Goal: Task Accomplishment & Management: Manage account settings

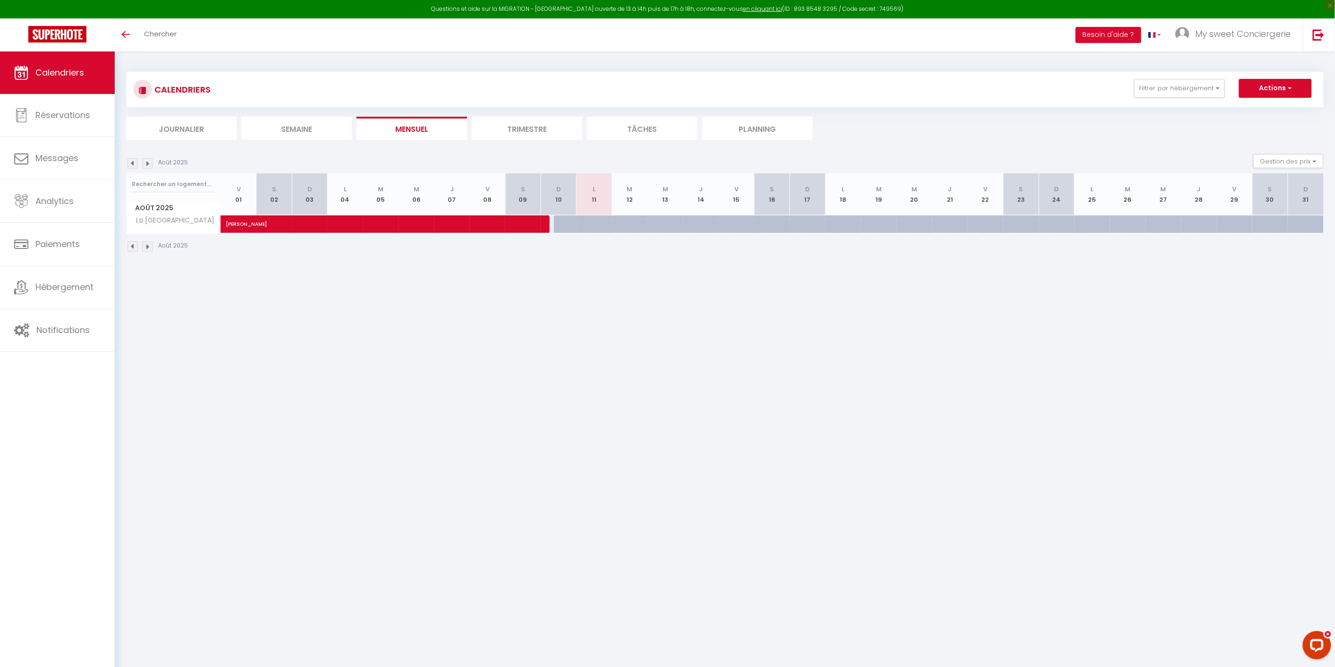
click at [148, 163] on img at bounding box center [147, 163] width 10 height 10
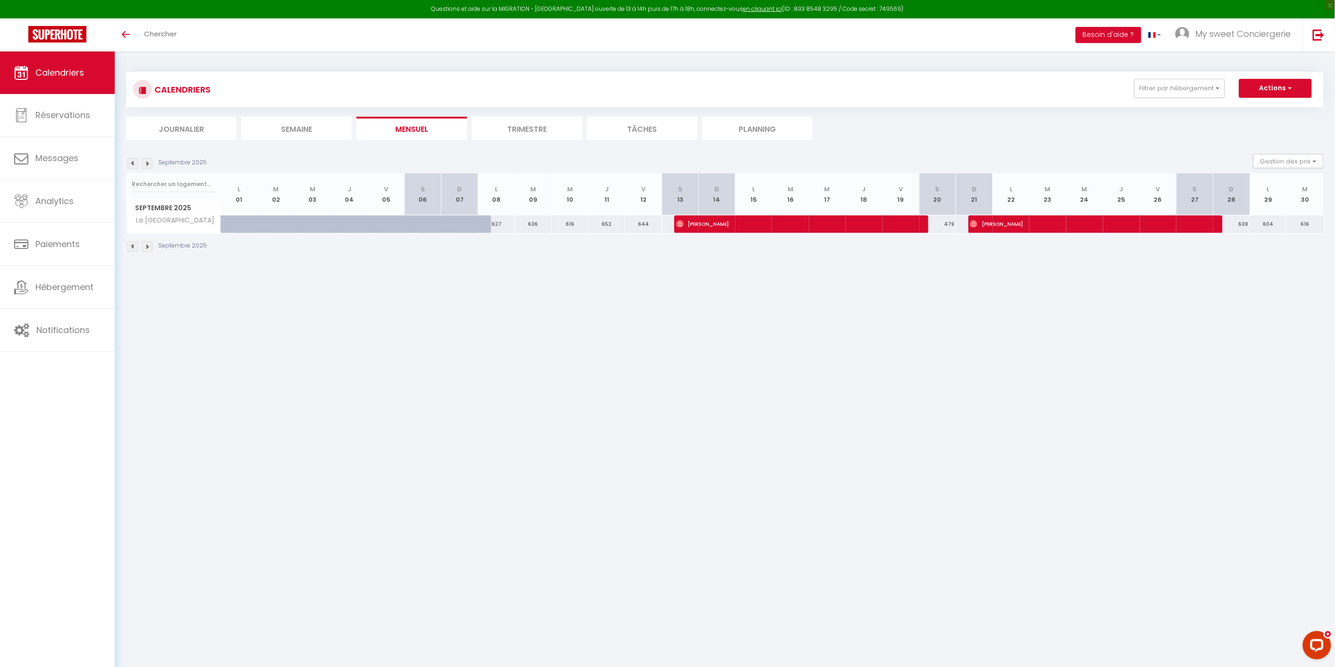
click at [134, 164] on img at bounding box center [133, 163] width 10 height 10
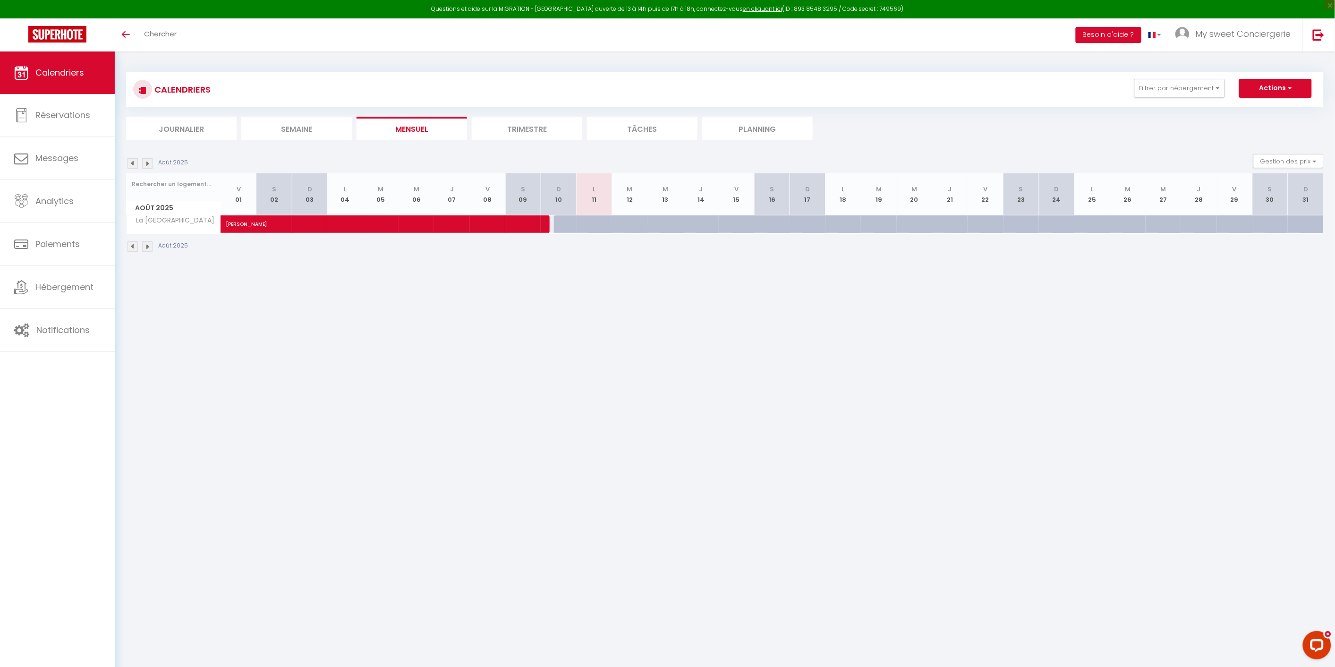
click at [182, 125] on li "Journalier" at bounding box center [181, 128] width 111 height 23
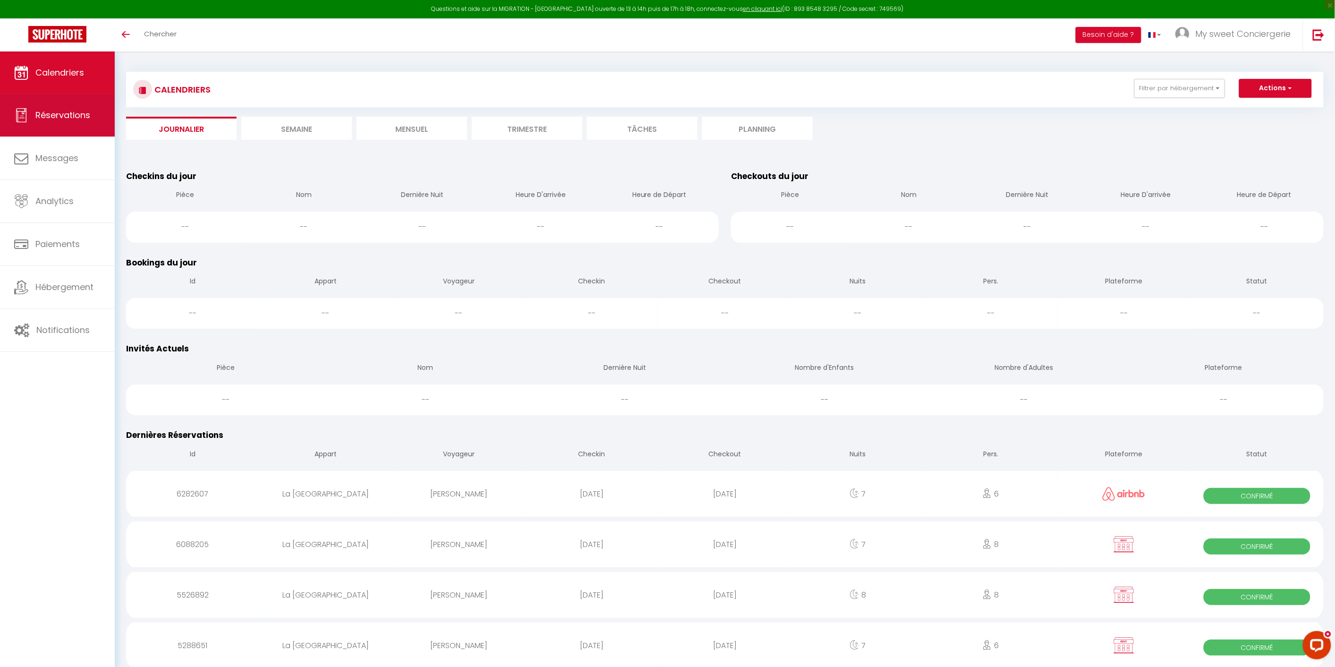
click at [85, 116] on span "Réservations" at bounding box center [62, 115] width 55 height 12
select select "not_cancelled"
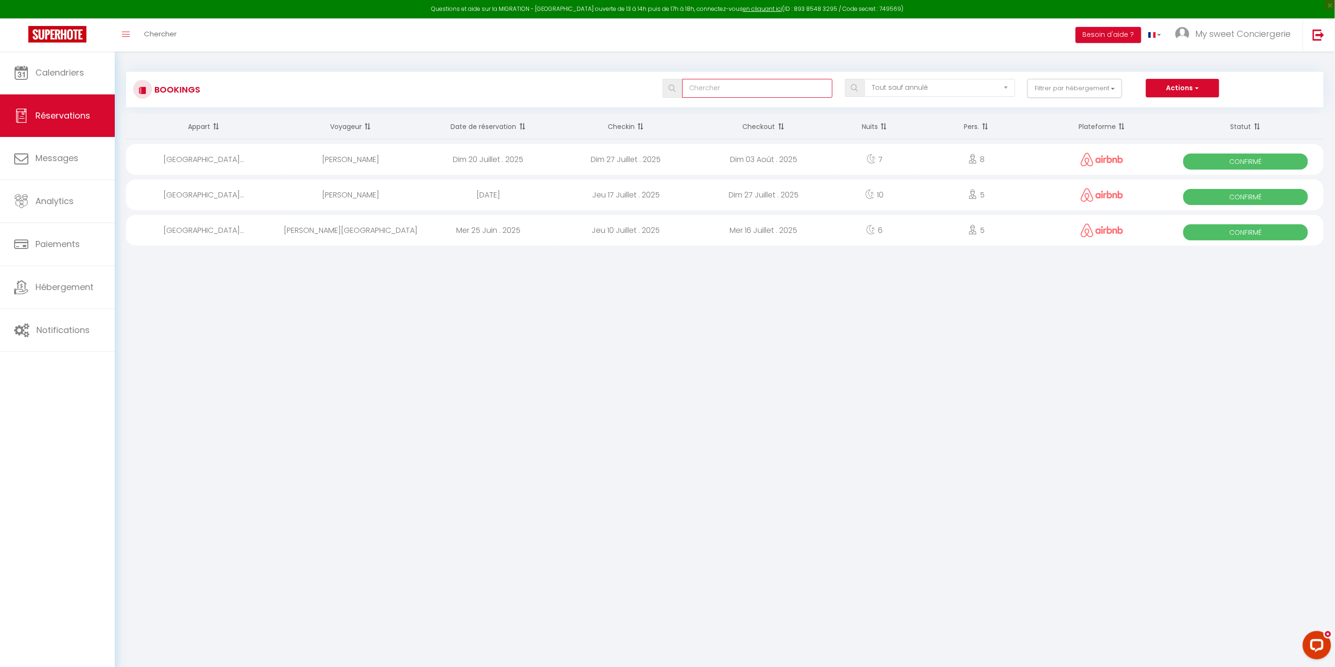
click at [768, 87] on input "text" at bounding box center [757, 88] width 151 height 19
type input "reda"
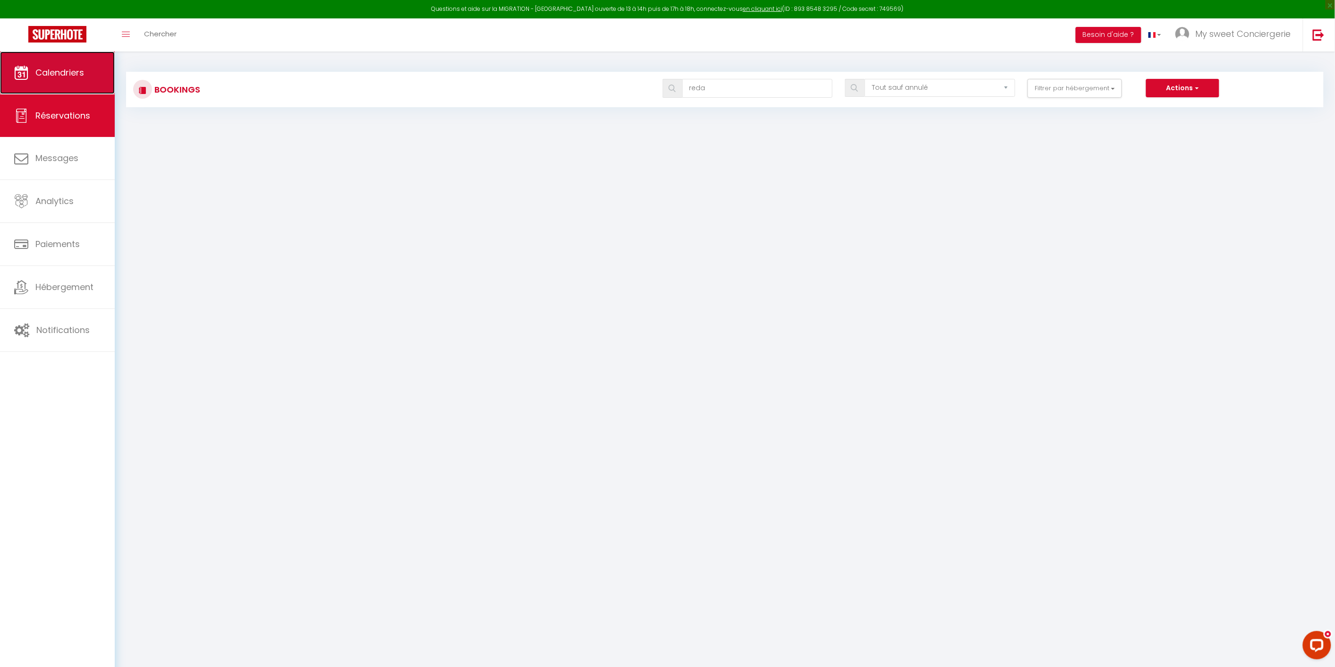
click at [60, 72] on span "Calendriers" at bounding box center [59, 73] width 49 height 12
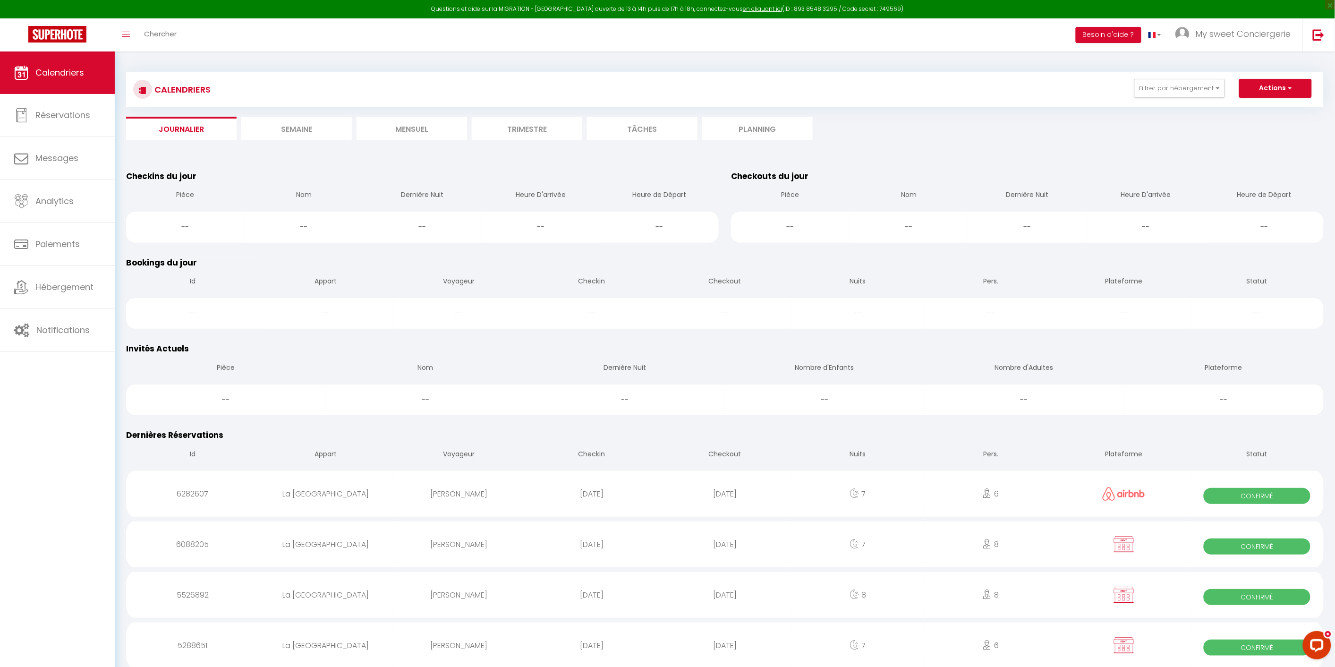
click at [401, 127] on li "Mensuel" at bounding box center [412, 128] width 111 height 23
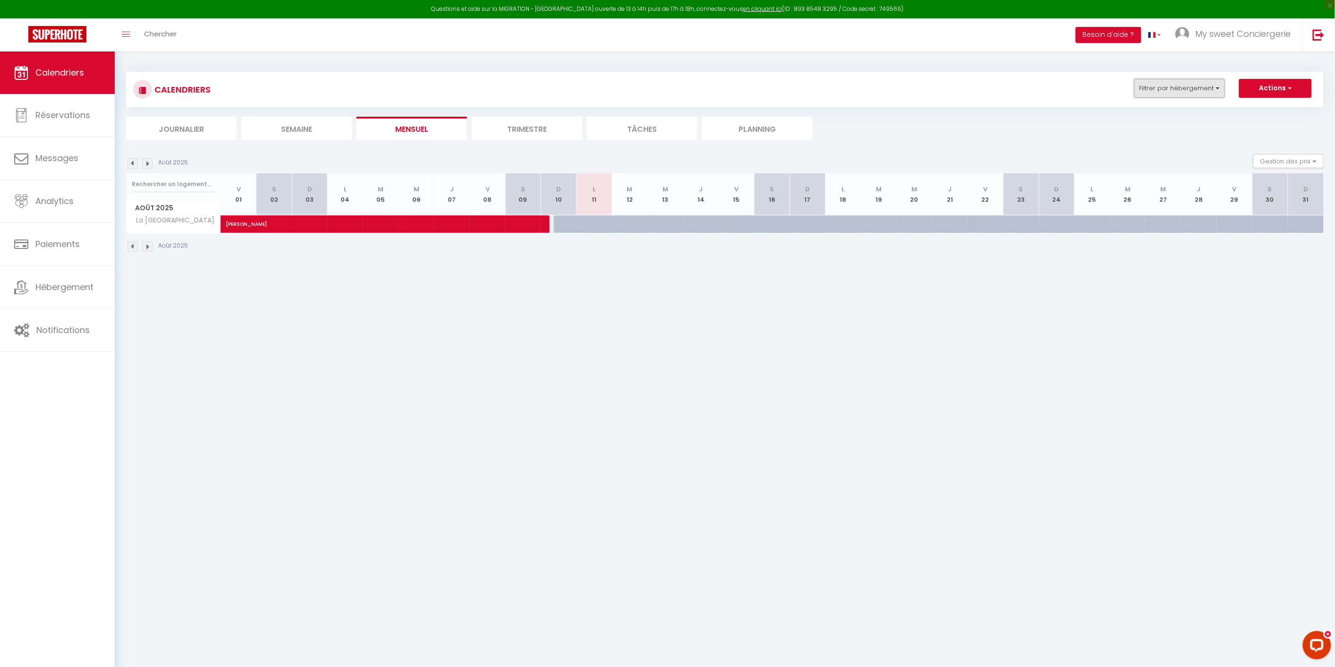
click at [1222, 83] on button "Filtrer par hébergement" at bounding box center [1179, 88] width 91 height 19
click at [1156, 124] on input "La [GEOGRAPHIC_DATA]" at bounding box center [1209, 124] width 118 height 9
checkbox input "false"
click at [1235, 279] on link "Sauvegarder" at bounding box center [1237, 277] width 53 height 14
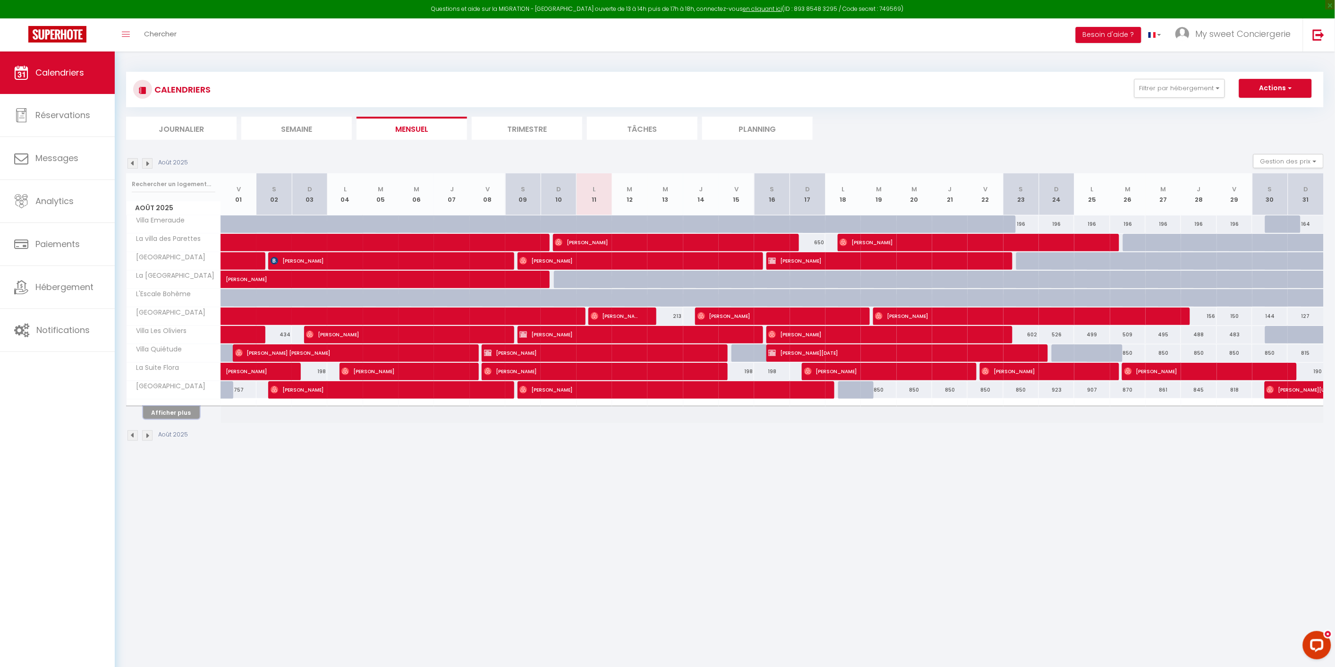
click at [166, 414] on button "Afficher plus" at bounding box center [171, 412] width 57 height 13
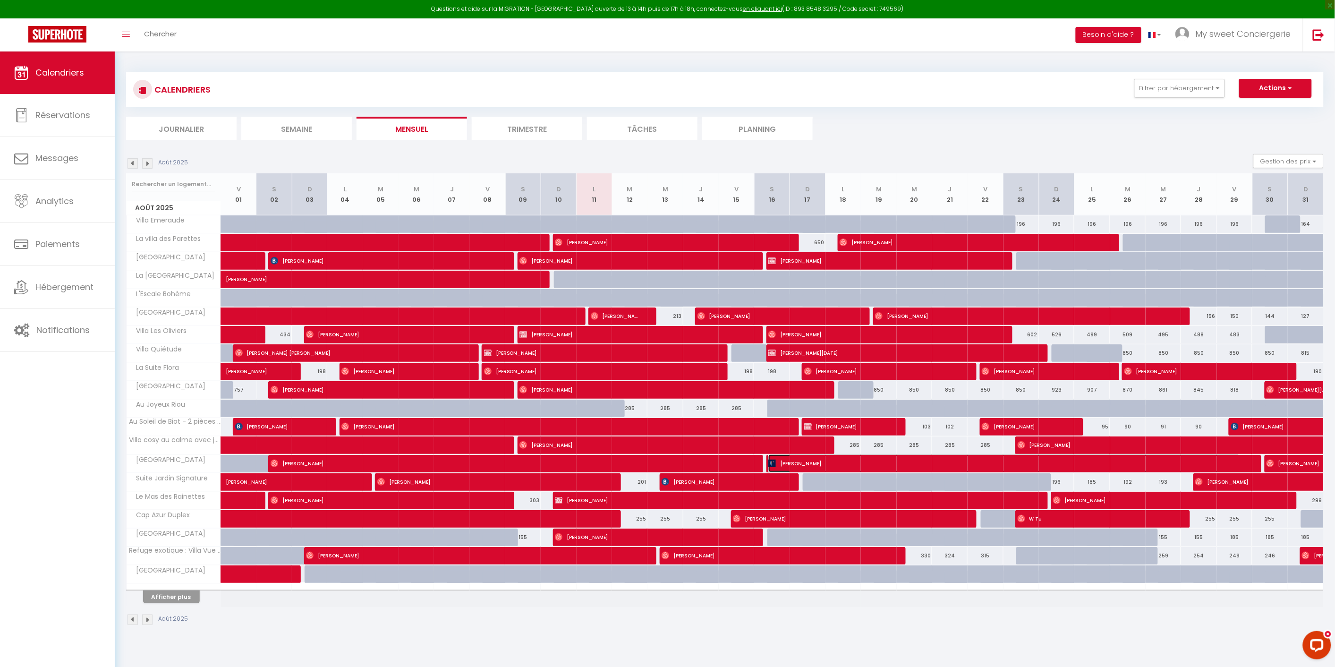
click at [792, 465] on span "[PERSON_NAME]" at bounding box center [1004, 463] width 472 height 18
select select "OK"
select select "KO"
select select "1"
select select "0"
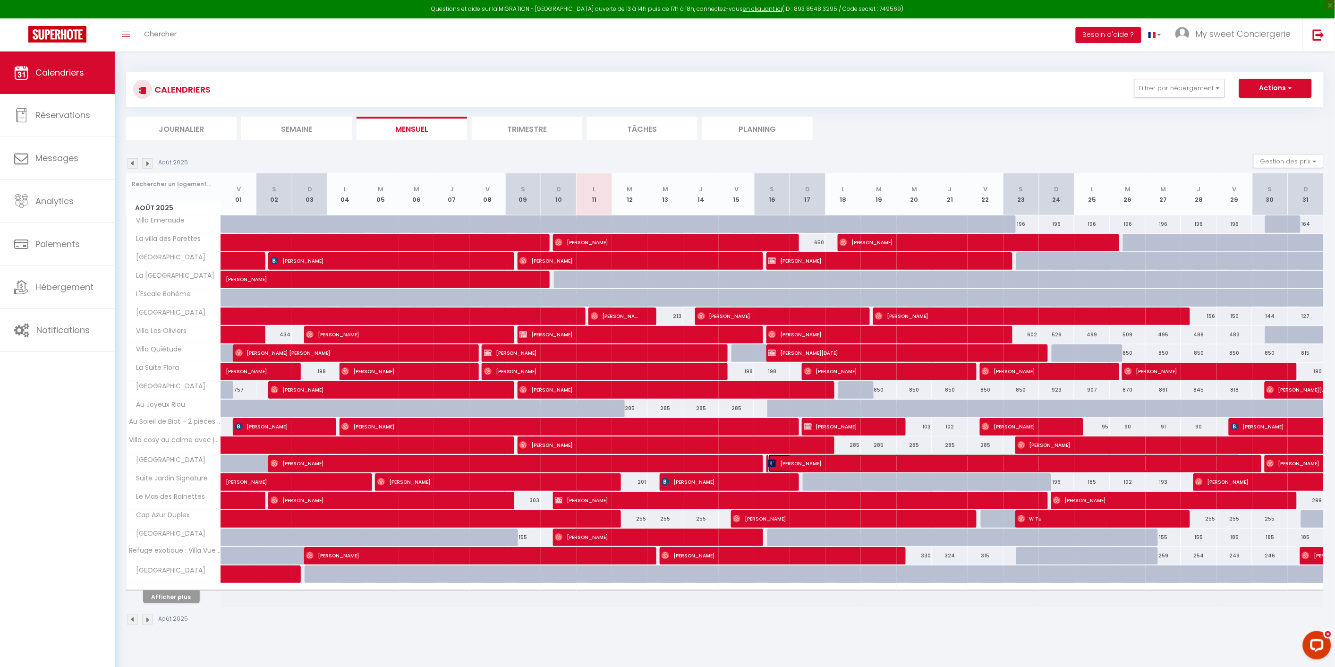
select select "1"
select select
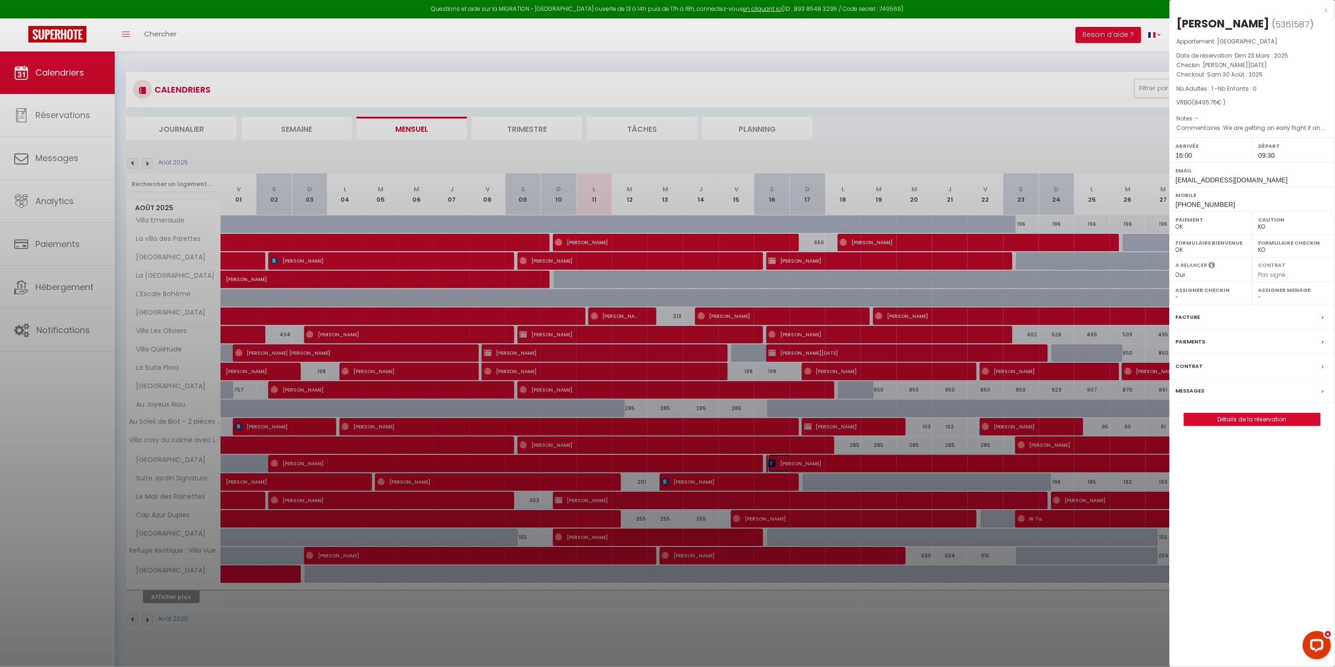
select select "47166"
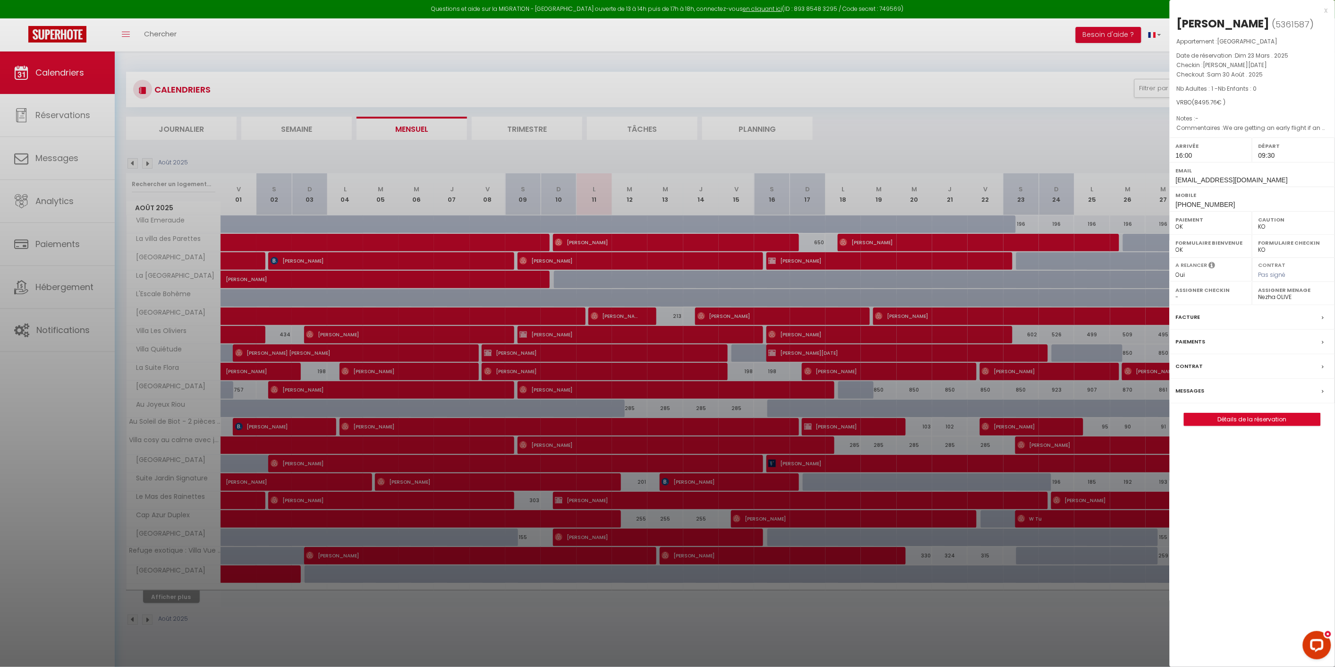
click at [782, 333] on div at bounding box center [667, 333] width 1335 height 667
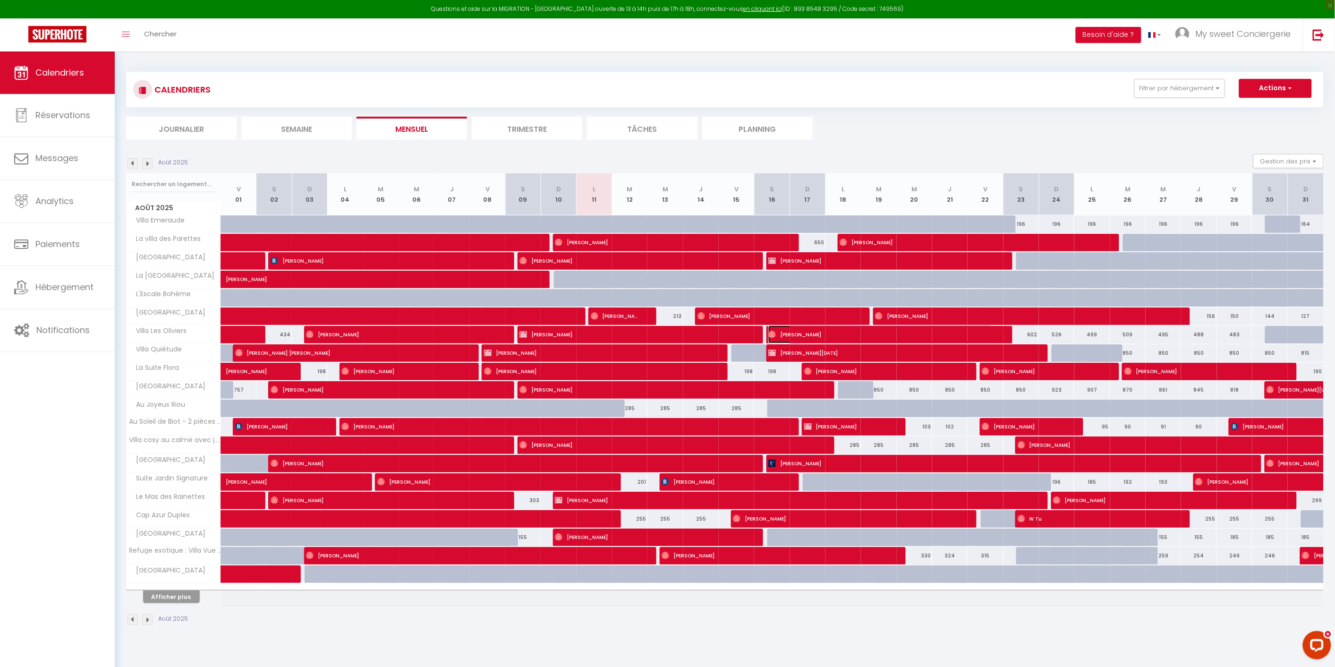
click at [782, 333] on span "[PERSON_NAME]" at bounding box center [880, 334] width 224 height 18
select select "OK"
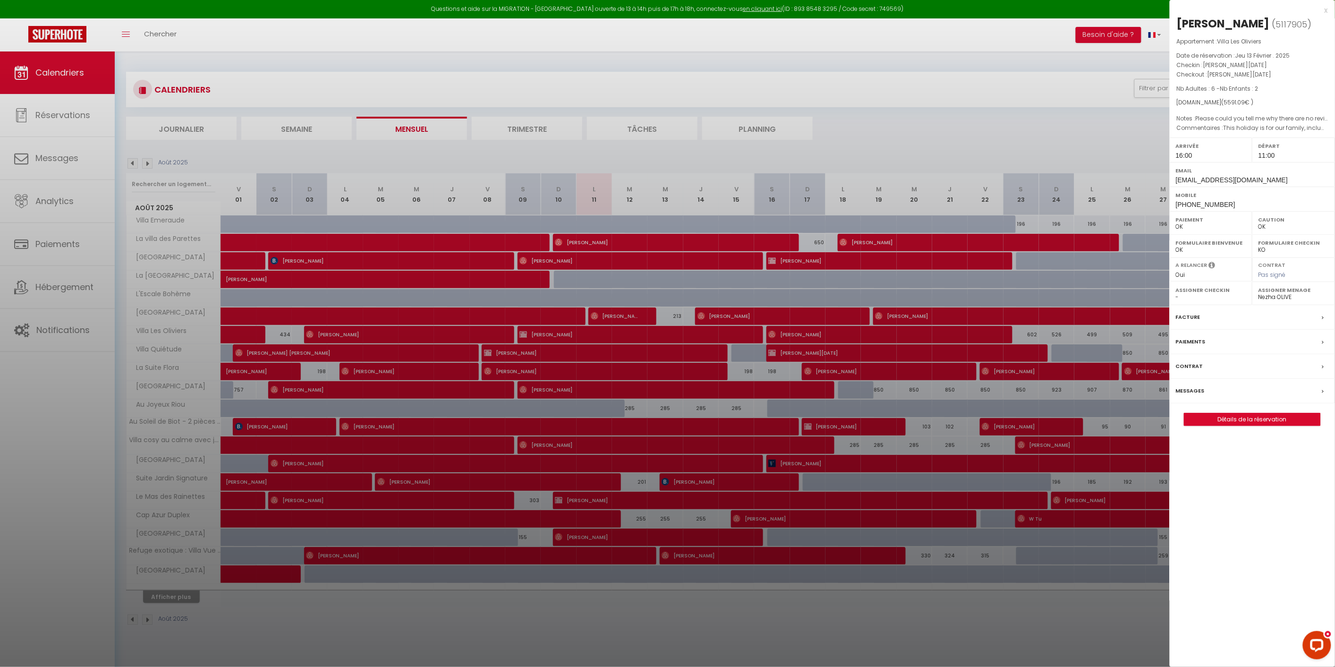
click at [1038, 631] on div at bounding box center [667, 333] width 1335 height 667
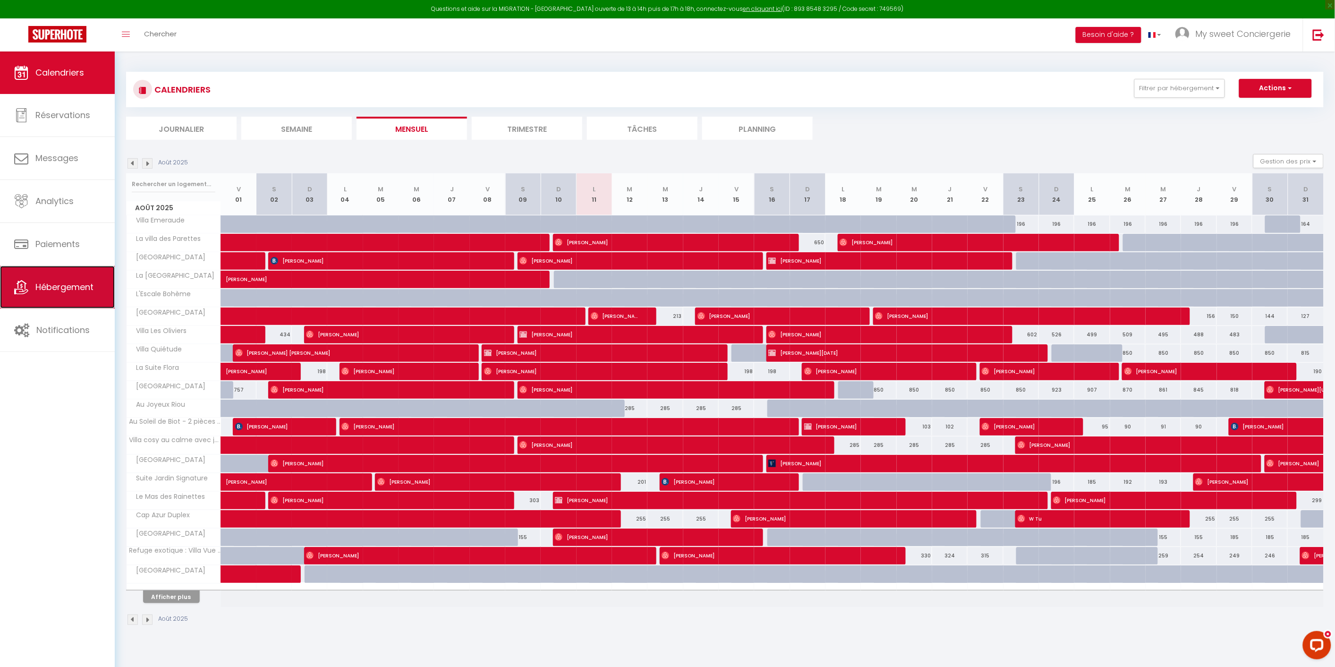
click at [67, 291] on span "Hébergement" at bounding box center [64, 287] width 58 height 12
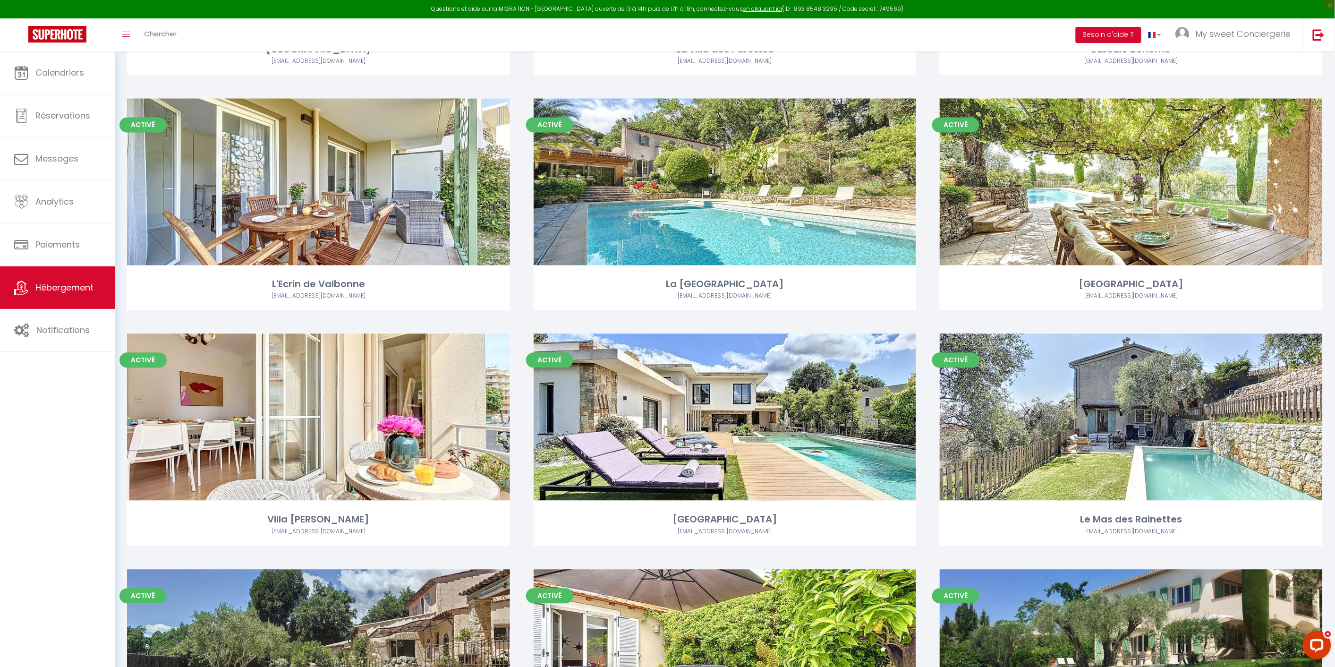
scroll to position [839, 0]
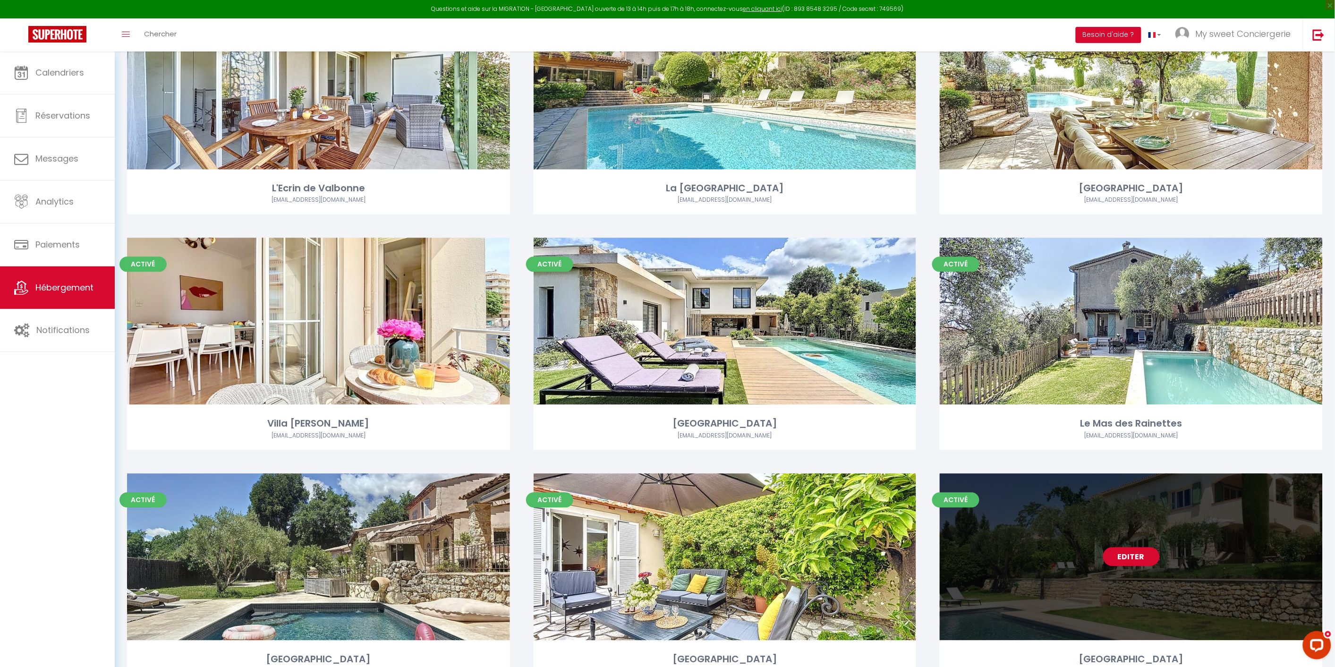
click at [1140, 547] on link "Editer" at bounding box center [1131, 556] width 57 height 19
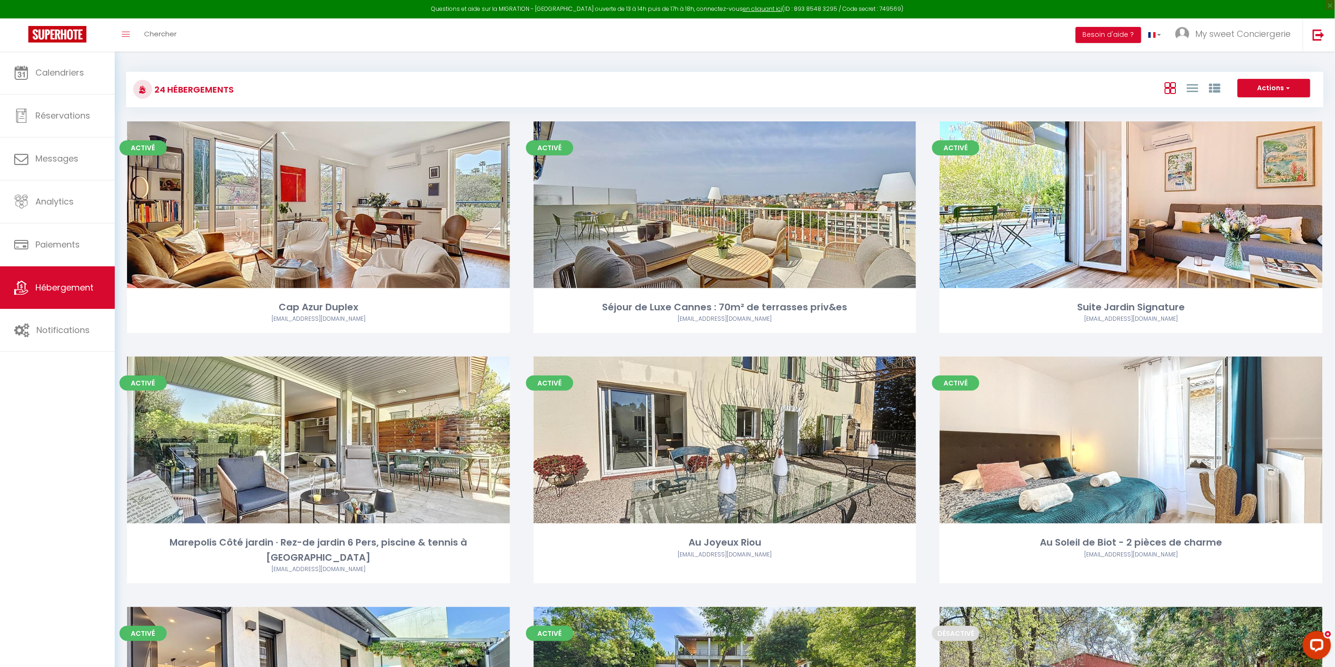
select select "3"
select select "2"
select select "1"
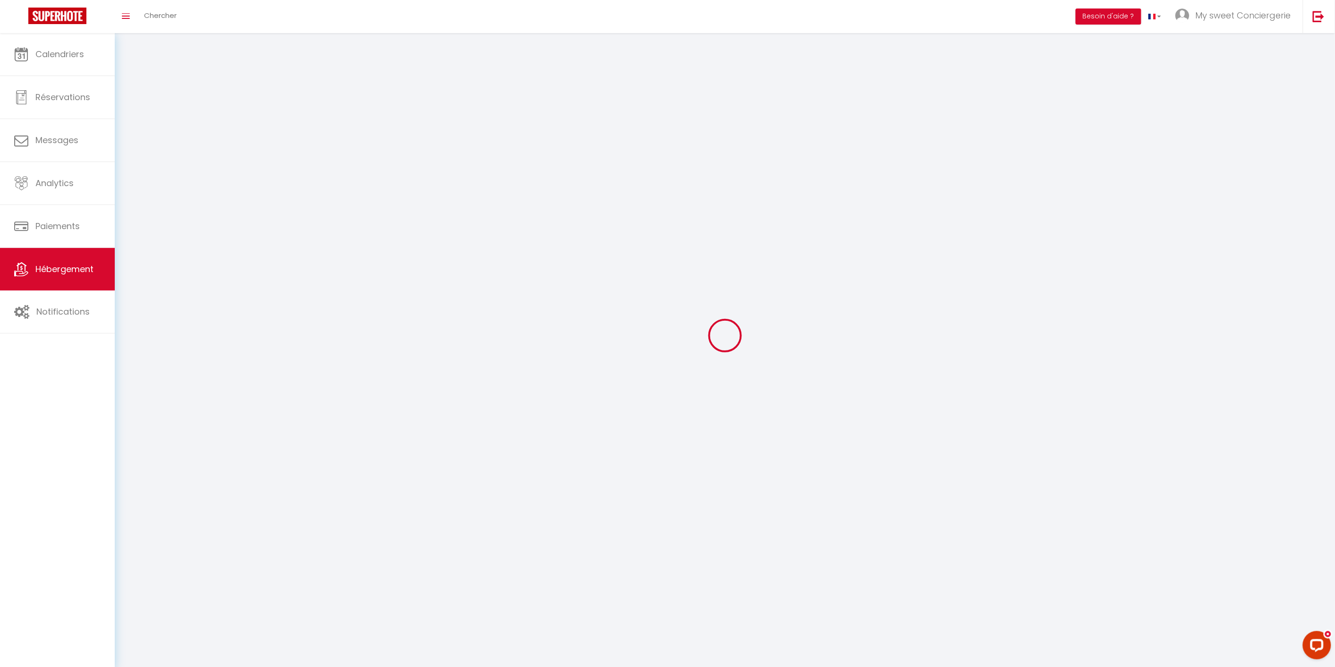
select select
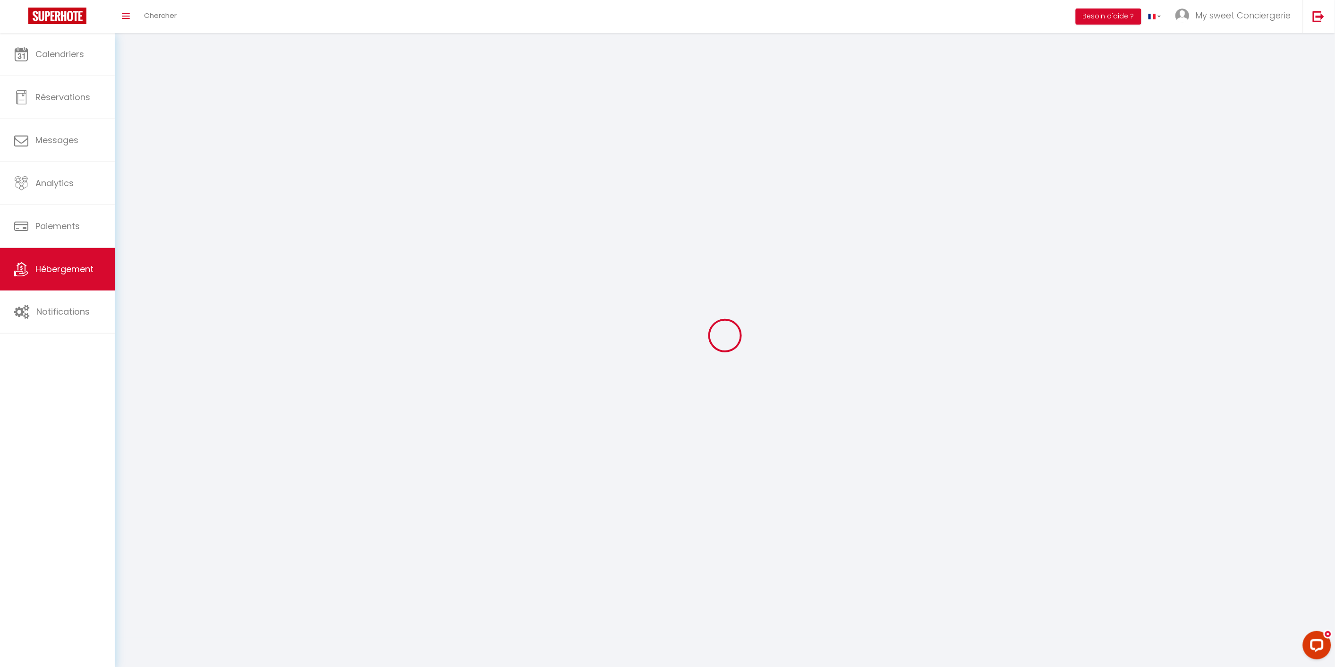
checkbox input "false"
select select
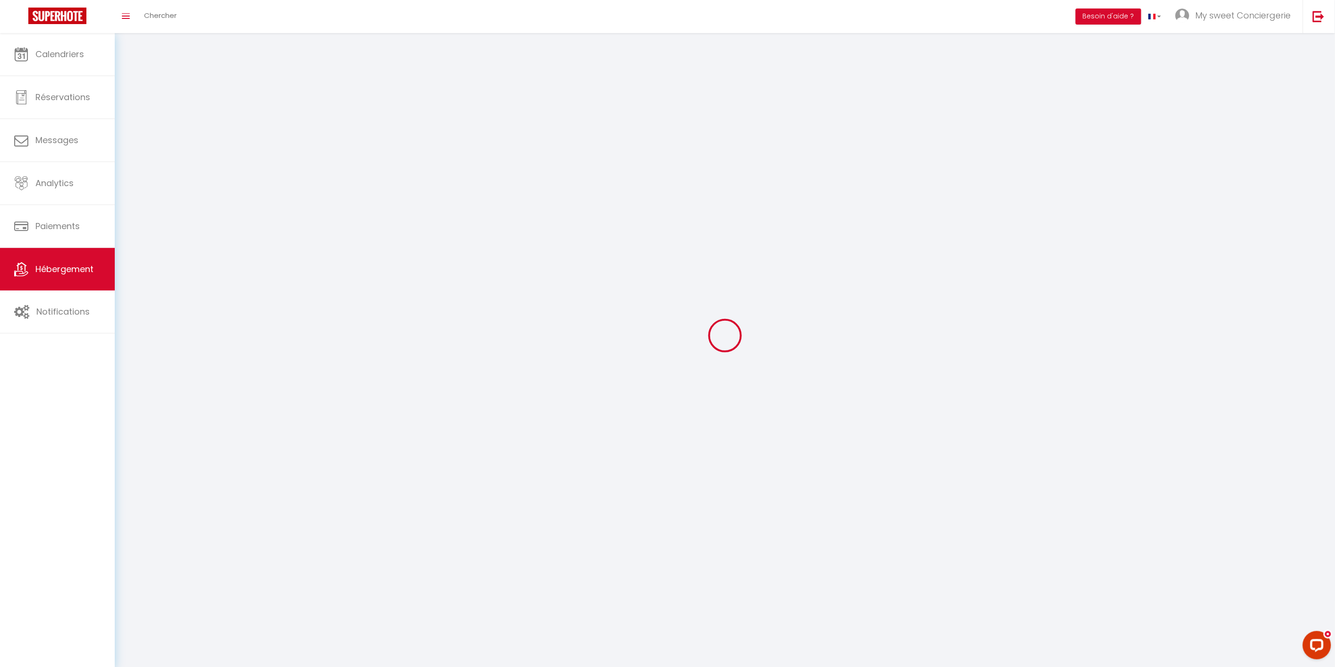
select select
select select "1"
select select
select select "28"
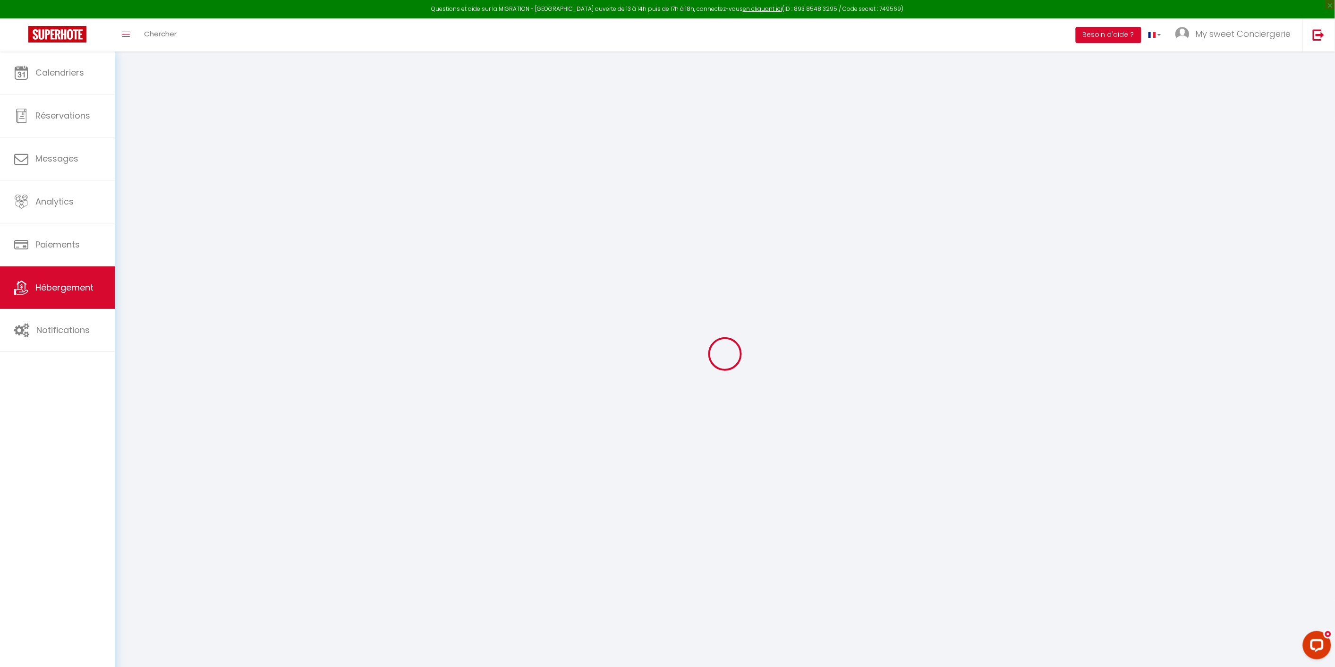
select select
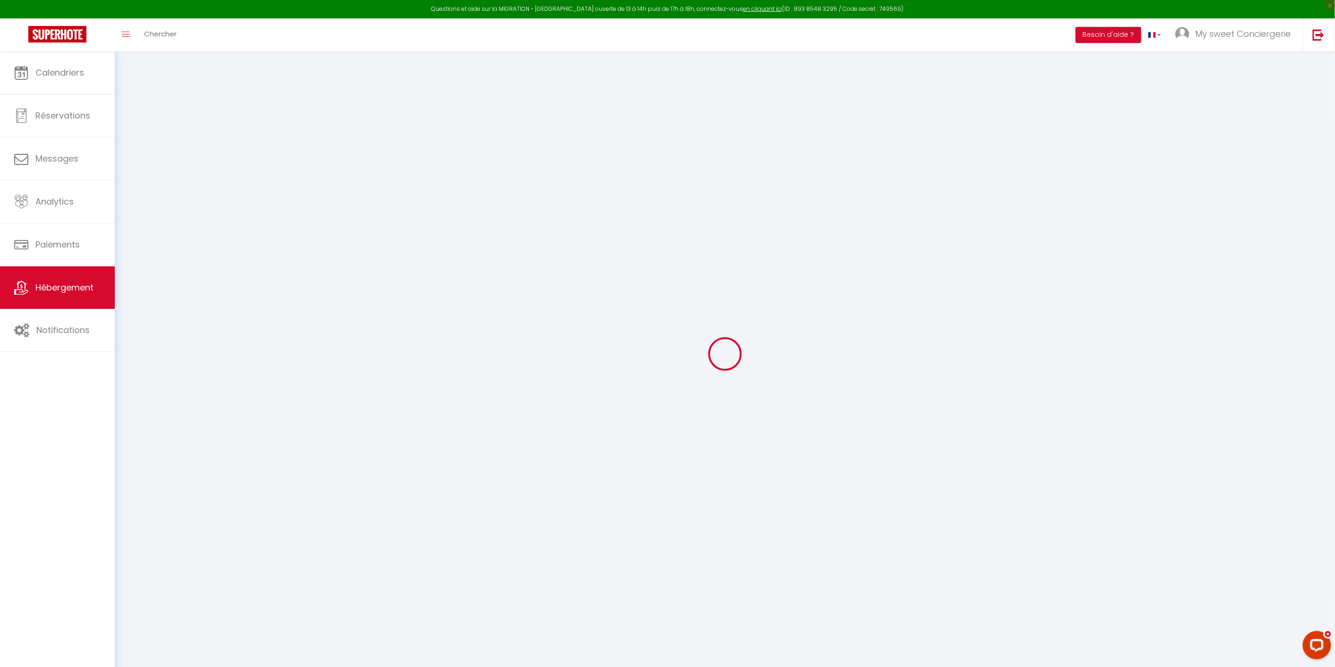
select select
checkbox input "false"
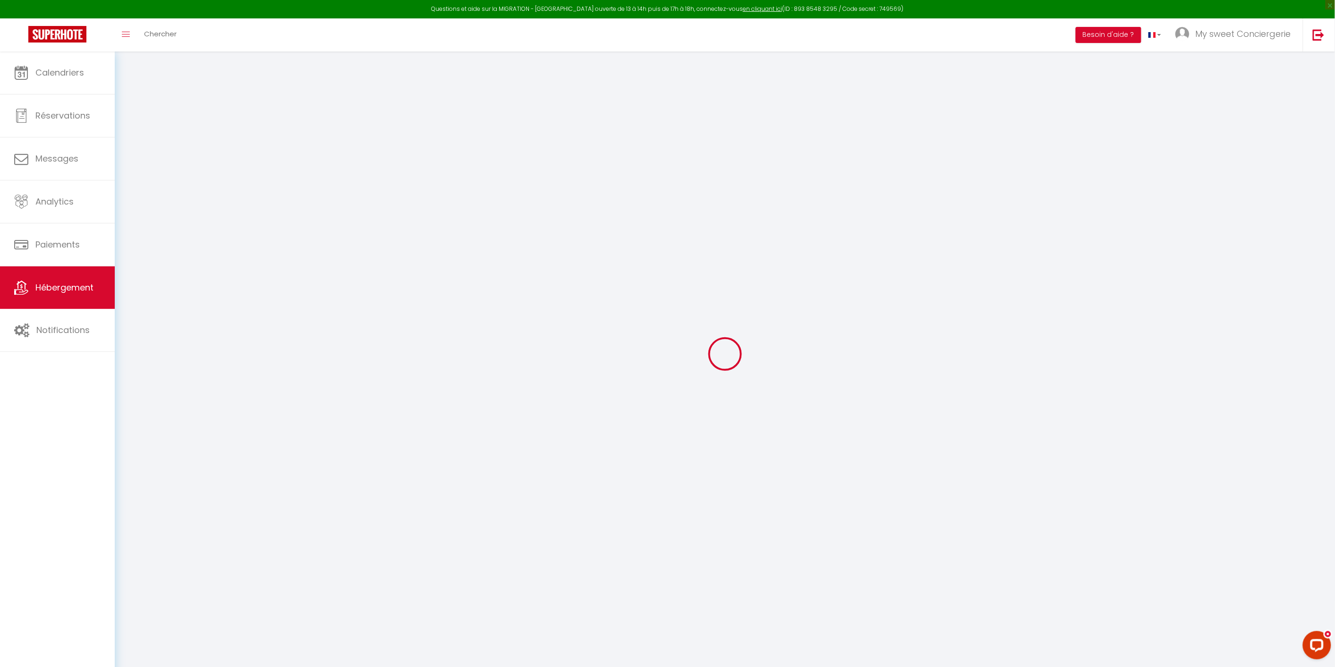
select select
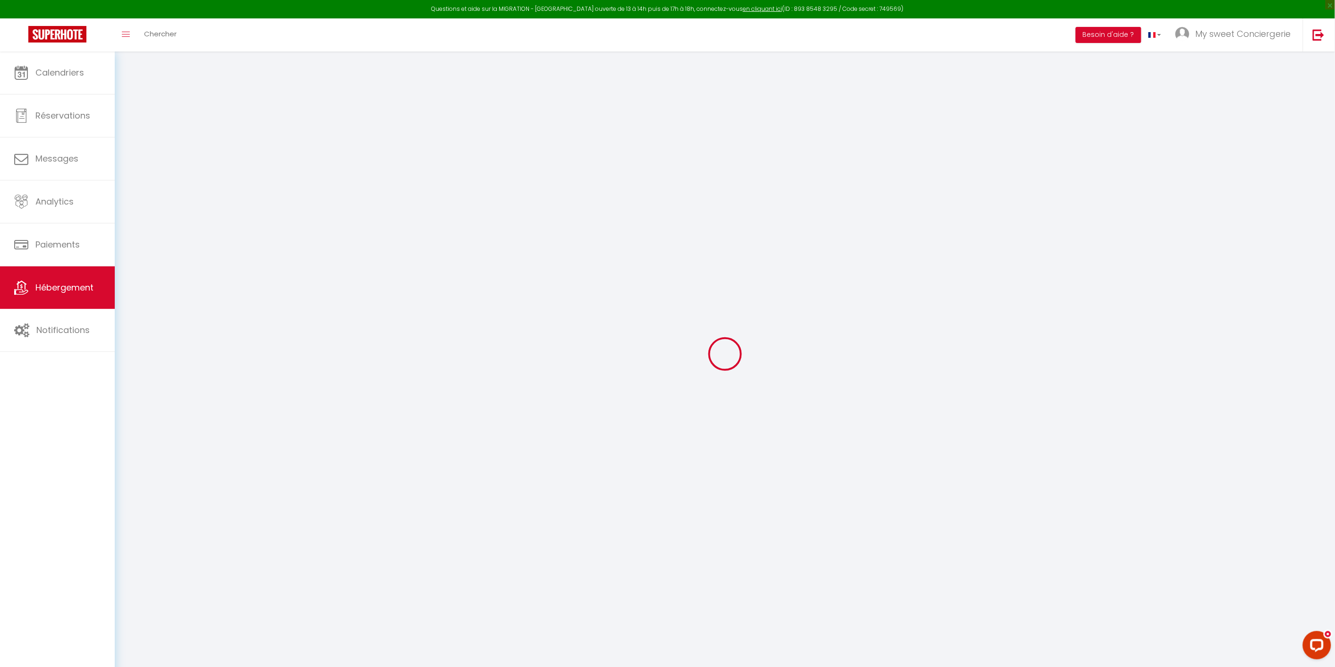
select select
checkbox input "false"
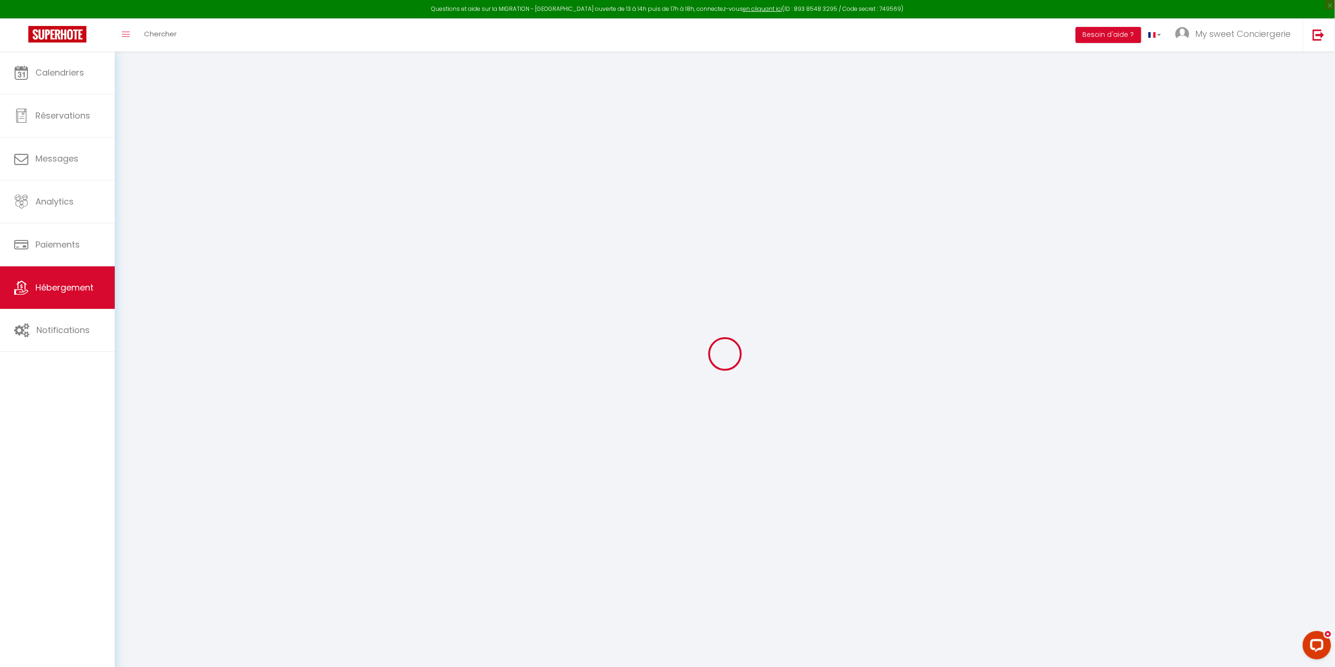
checkbox input "false"
select select
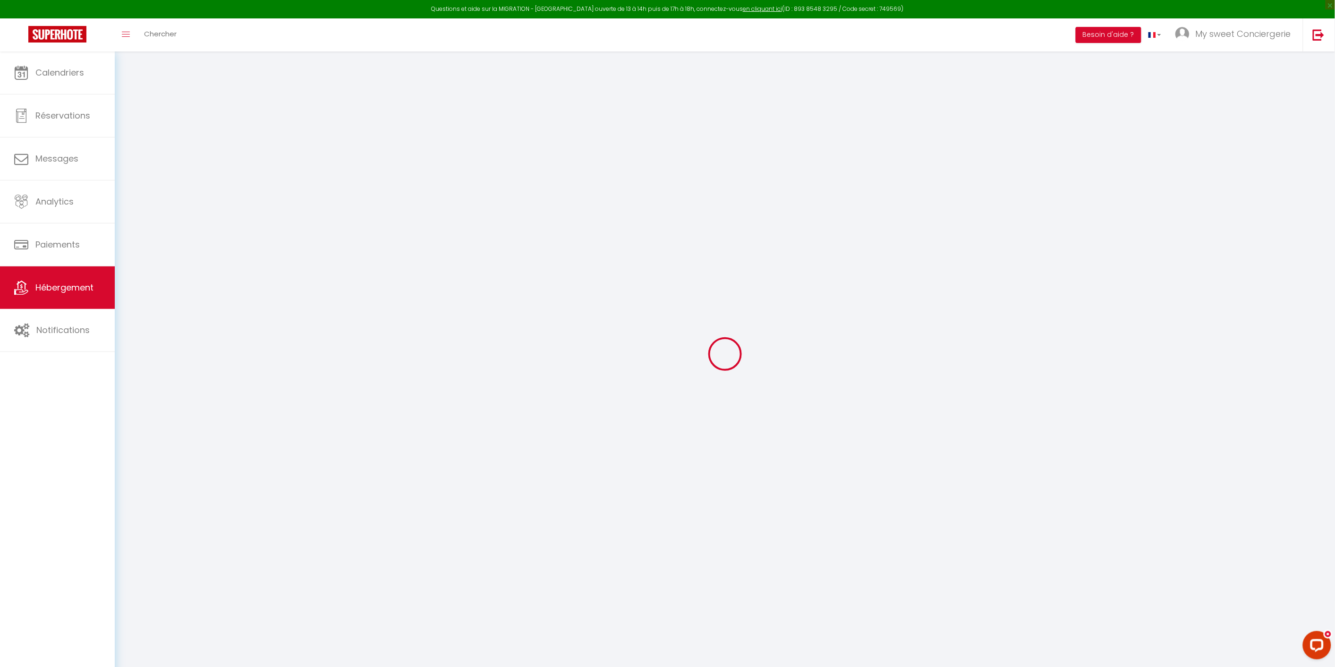
select select
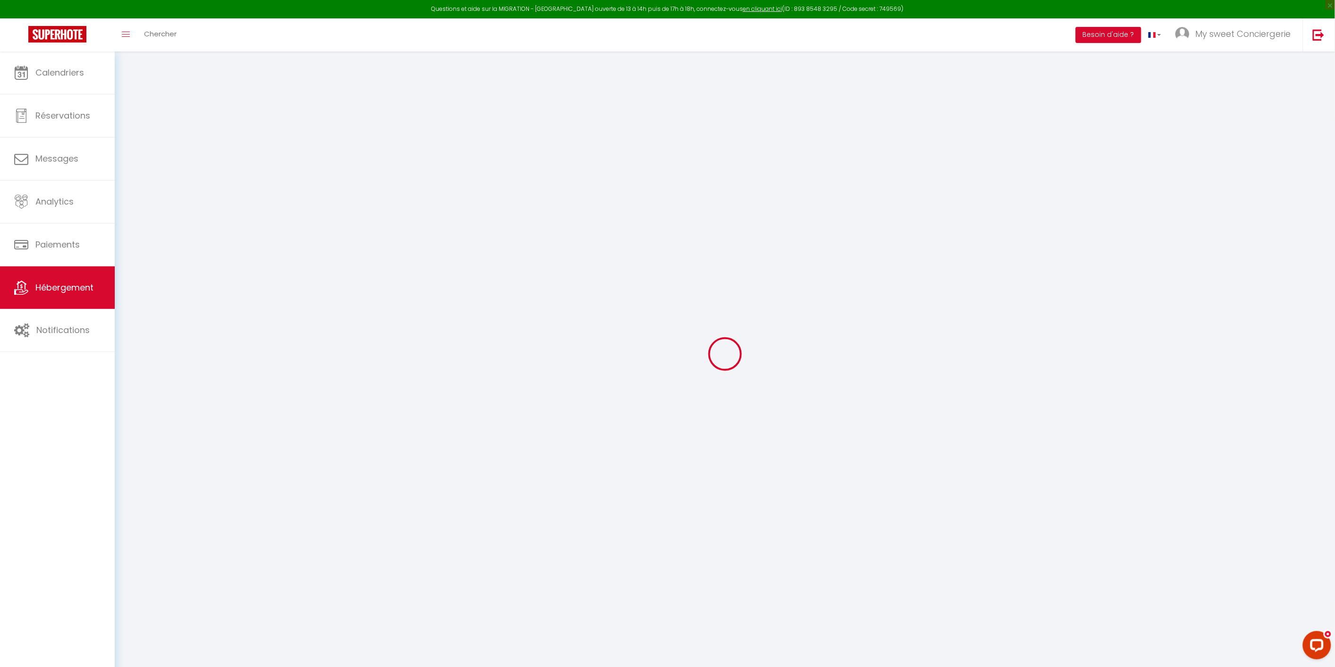
checkbox input "false"
select select
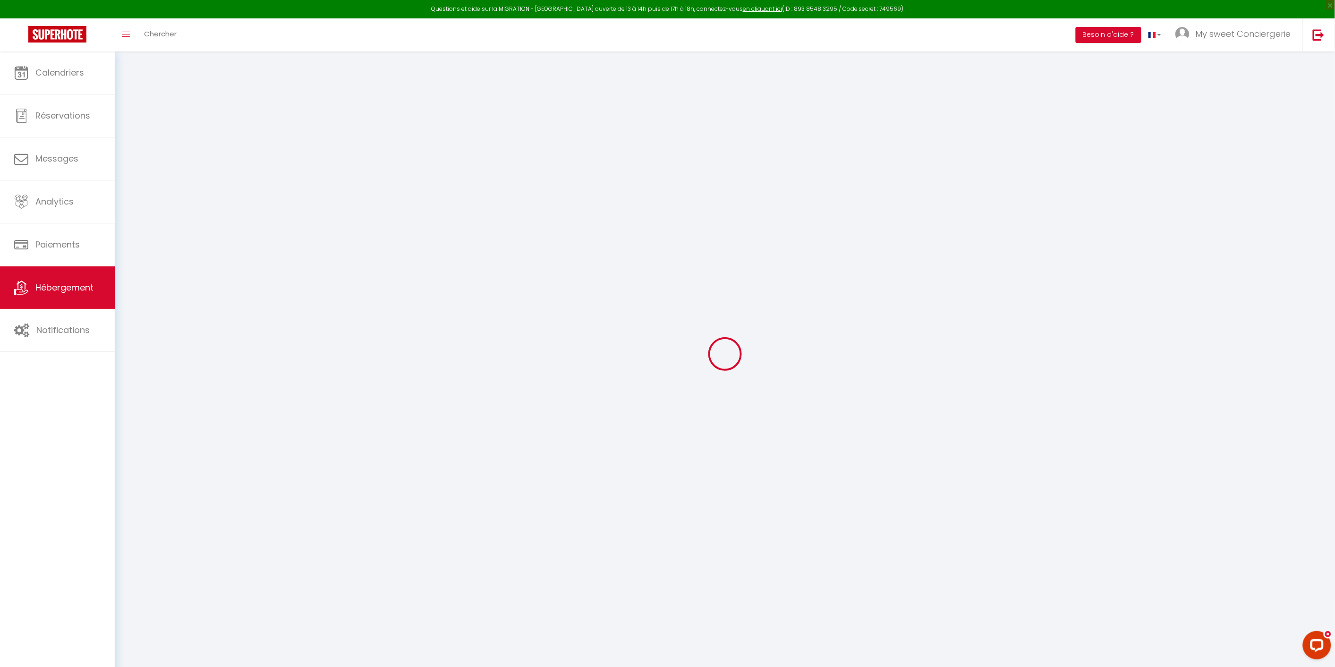
select select
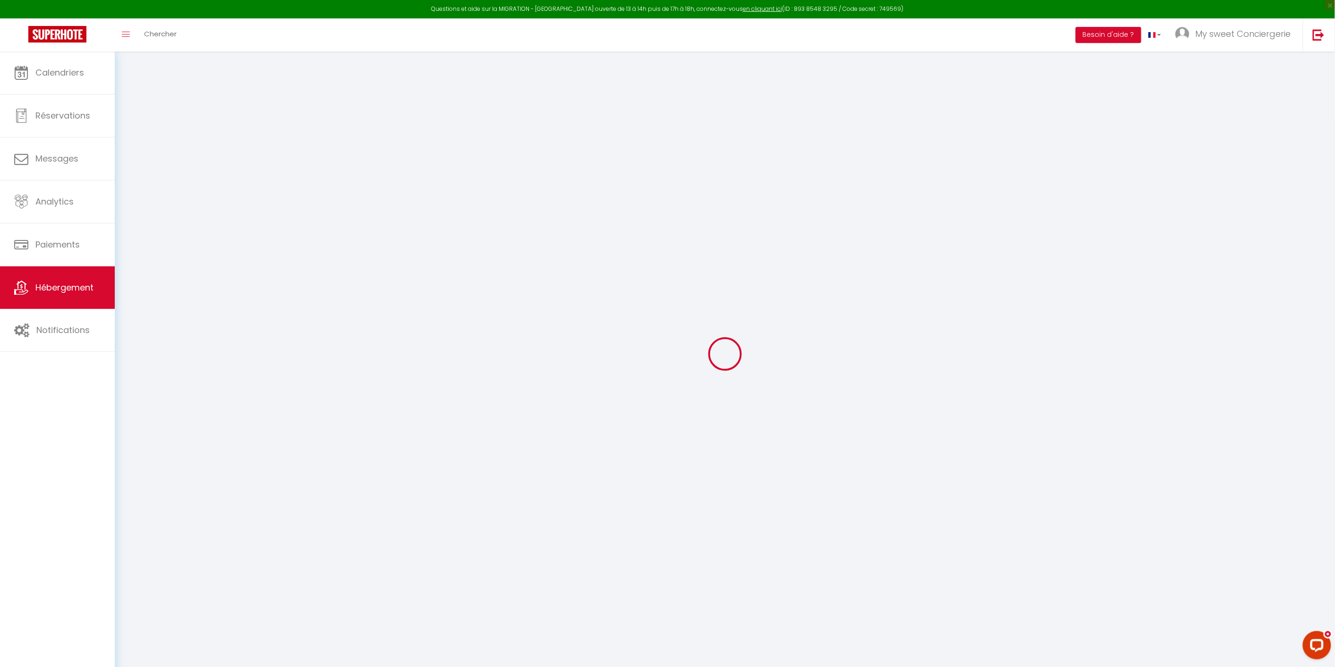
select select
checkbox input "false"
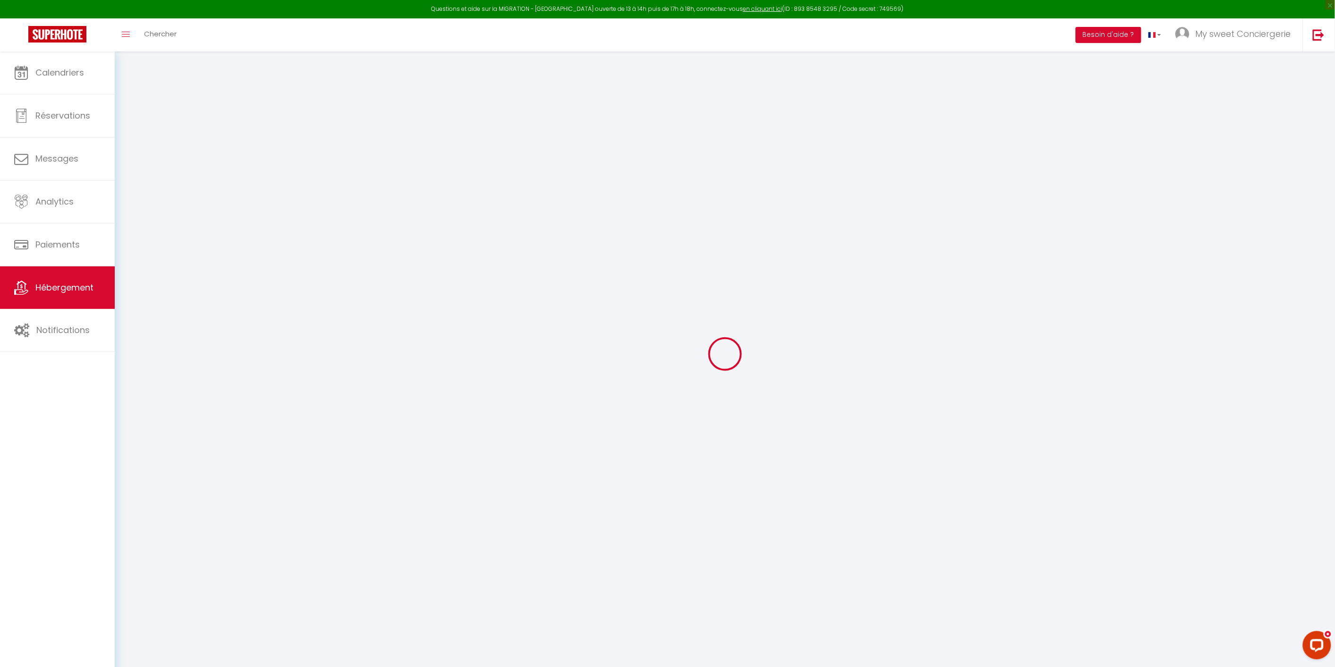
checkbox input "false"
select select
type input "[GEOGRAPHIC_DATA]"
type input "[PERSON_NAME]"
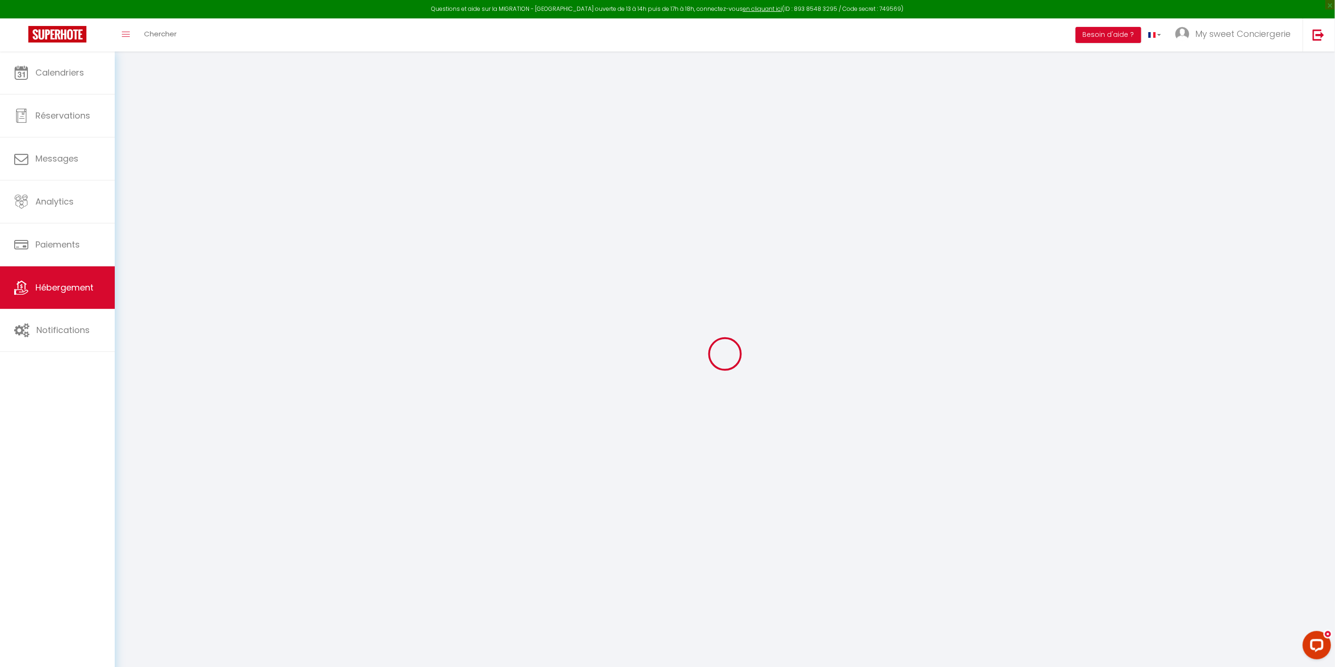
type input "BARNIER"
type input "44 [GEOGRAPHIC_DATA]"
type input "74450"
type input "ST [PERSON_NAME]"
select select "houses"
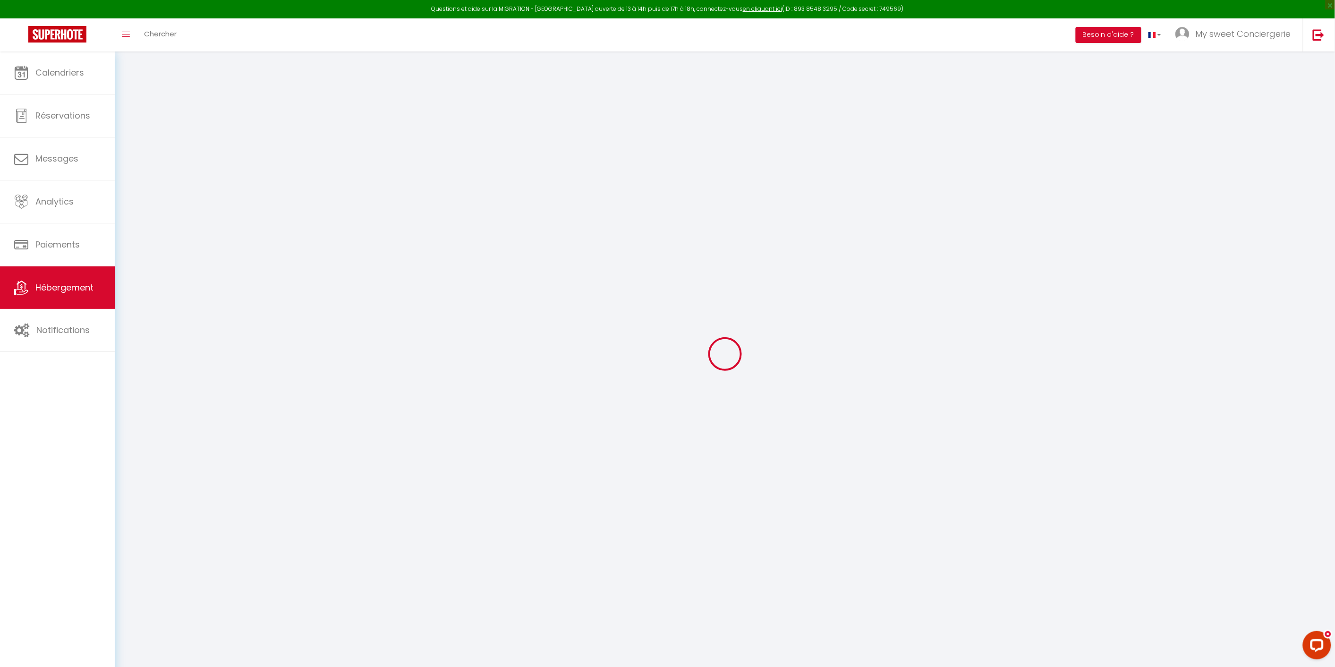
select select "8"
select select "3"
type input "370"
type input "350"
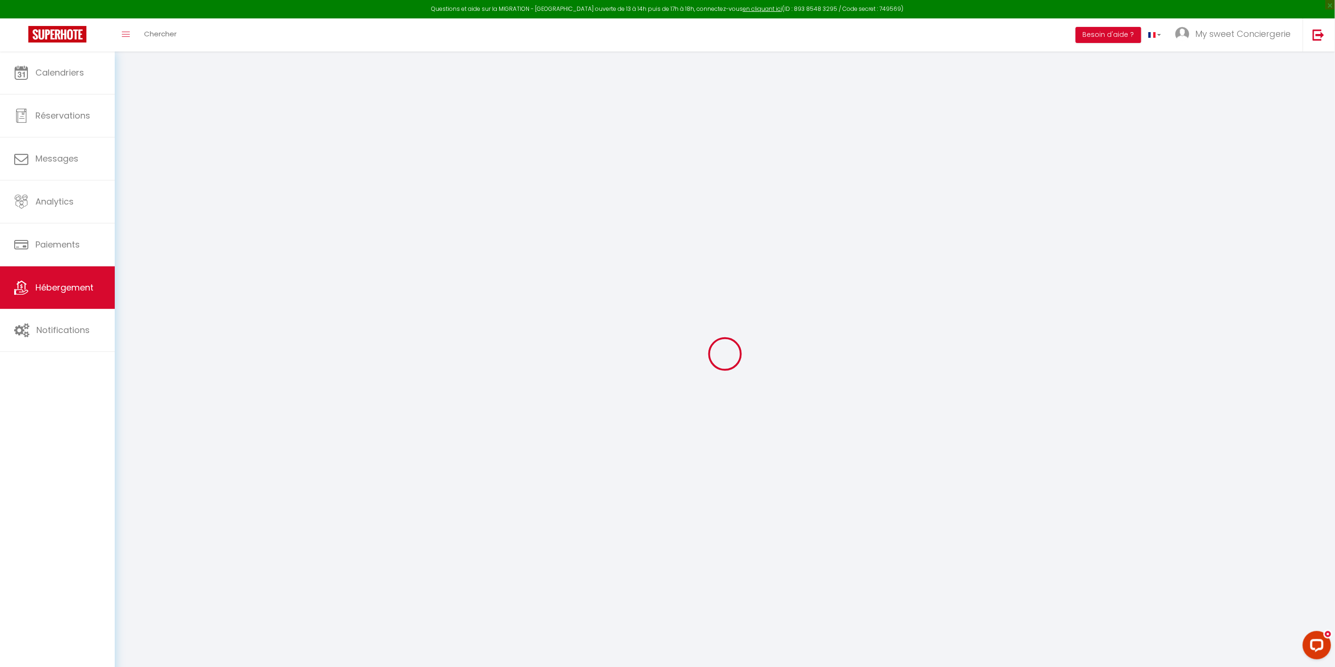
type input "5.36"
type input "5.09"
type input "2000"
select select
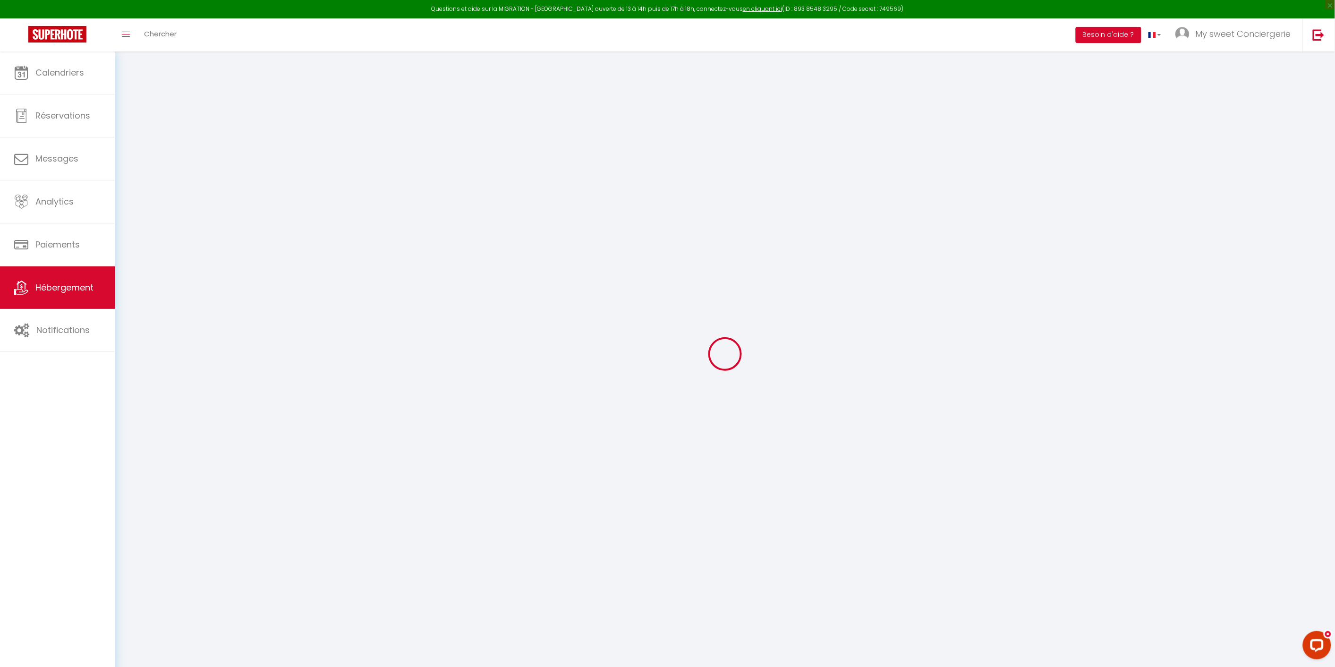
select select
type input "A pied du village de [GEOGRAPHIC_DATA]"
type input "06560"
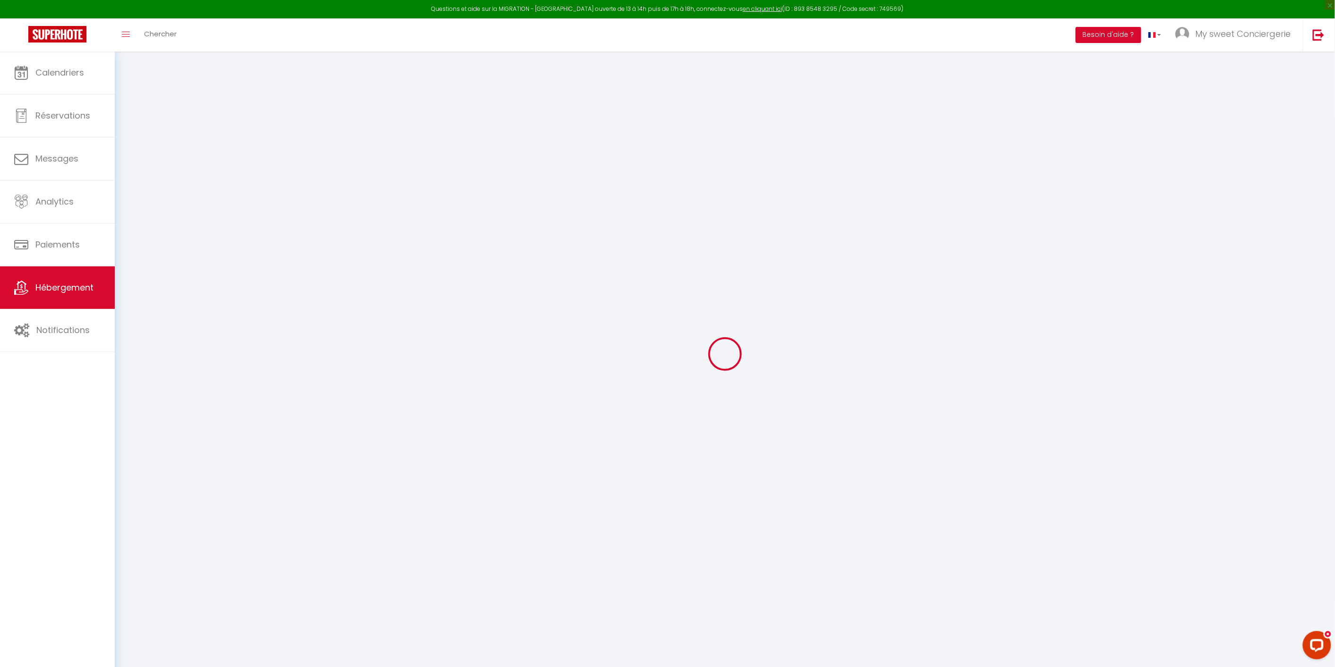
type input "Valbonne"
type input "[EMAIL_ADDRESS][DOMAIN_NAME]"
select select "12309"
checkbox input "false"
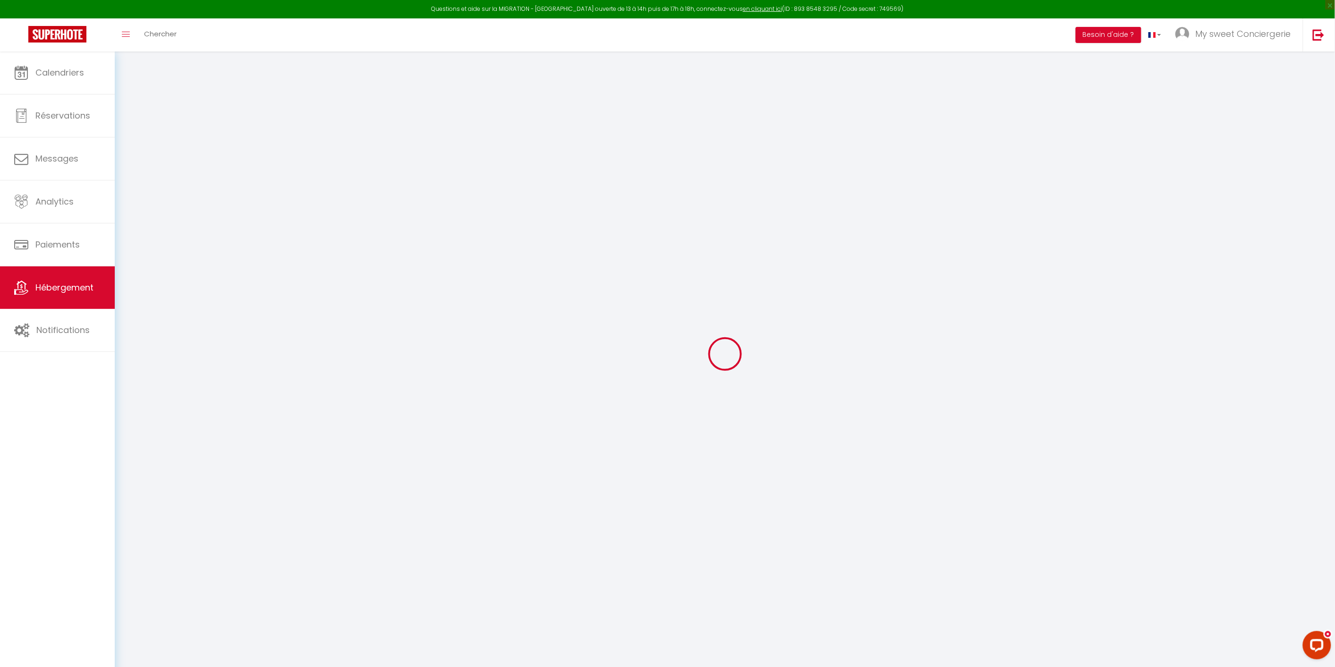
checkbox input "true"
checkbox input "false"
radio input "true"
type input "25"
type input "350"
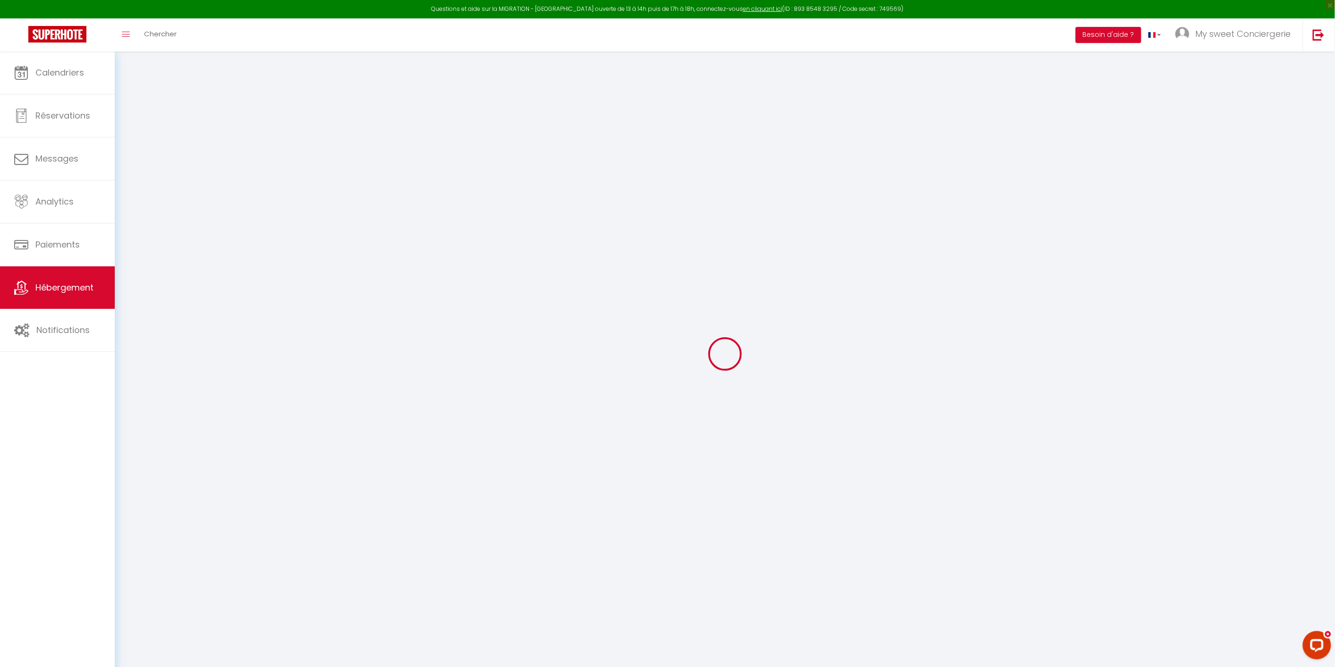
type input "0"
select select
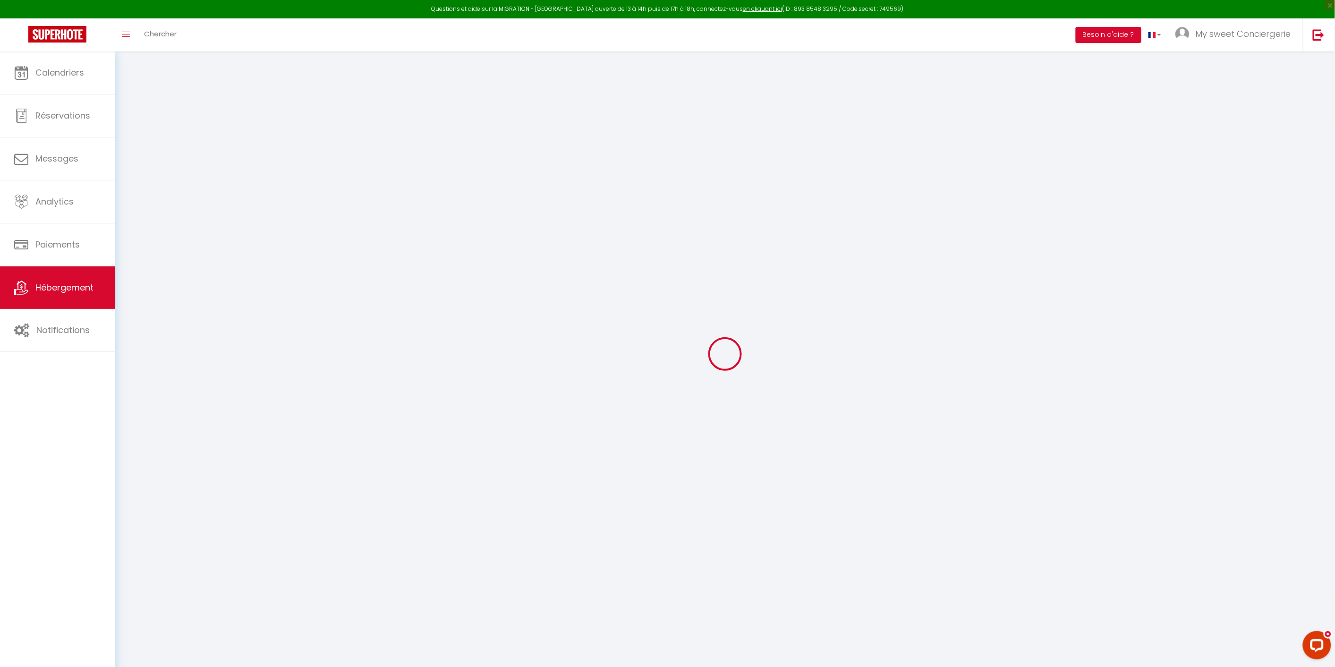
select select
checkbox input "false"
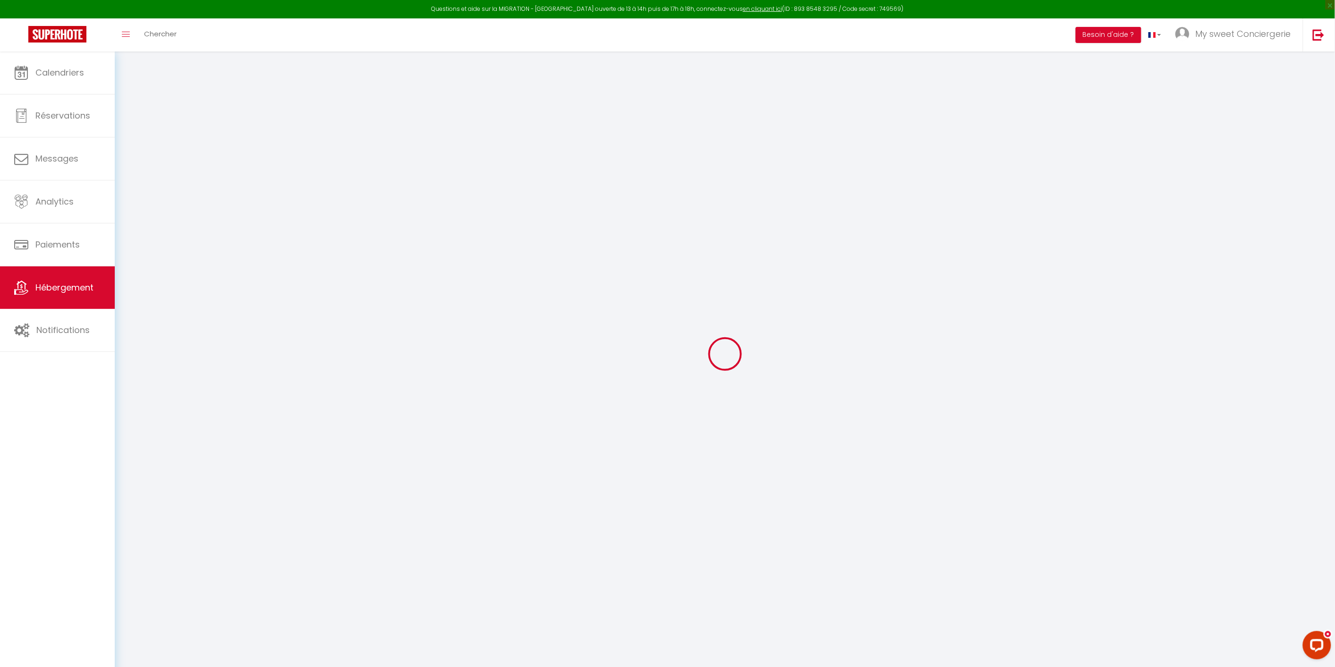
checkbox input "true"
checkbox input "false"
select select "villa"
select select
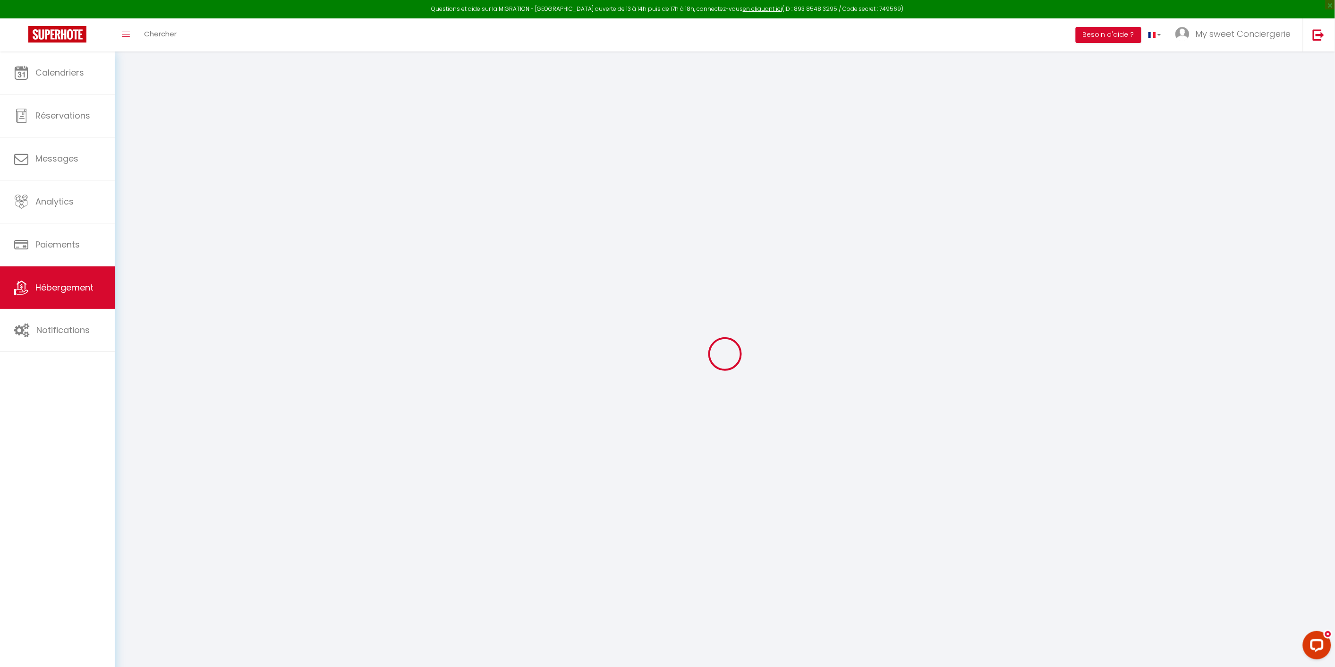
select select
checkbox input "false"
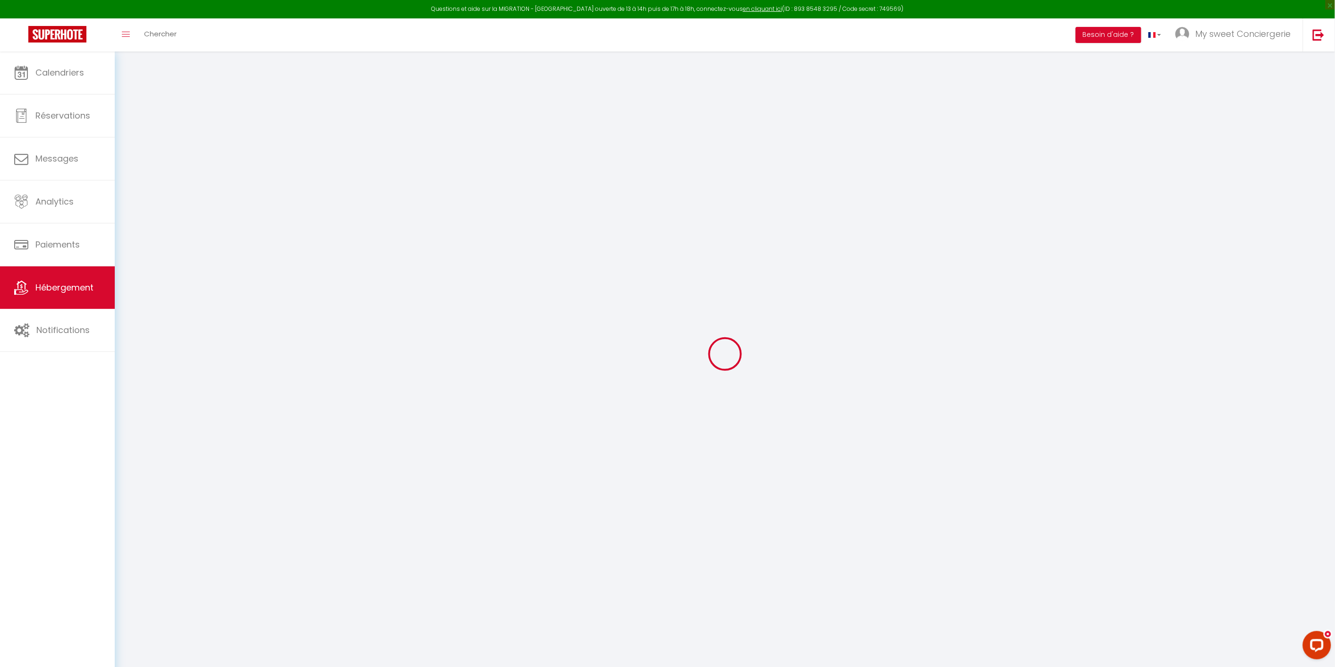
checkbox input "true"
checkbox input "false"
checkbox input "true"
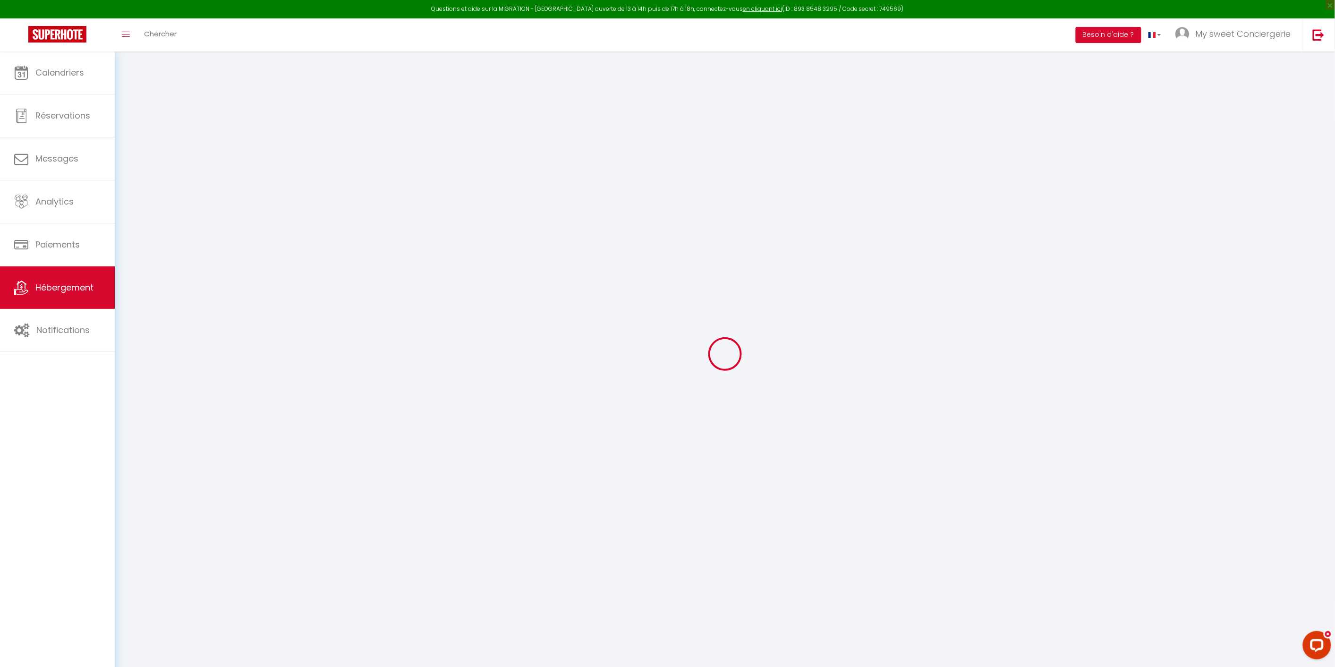
checkbox input "false"
select select "16:00"
select select
select select "10:00"
select select "30"
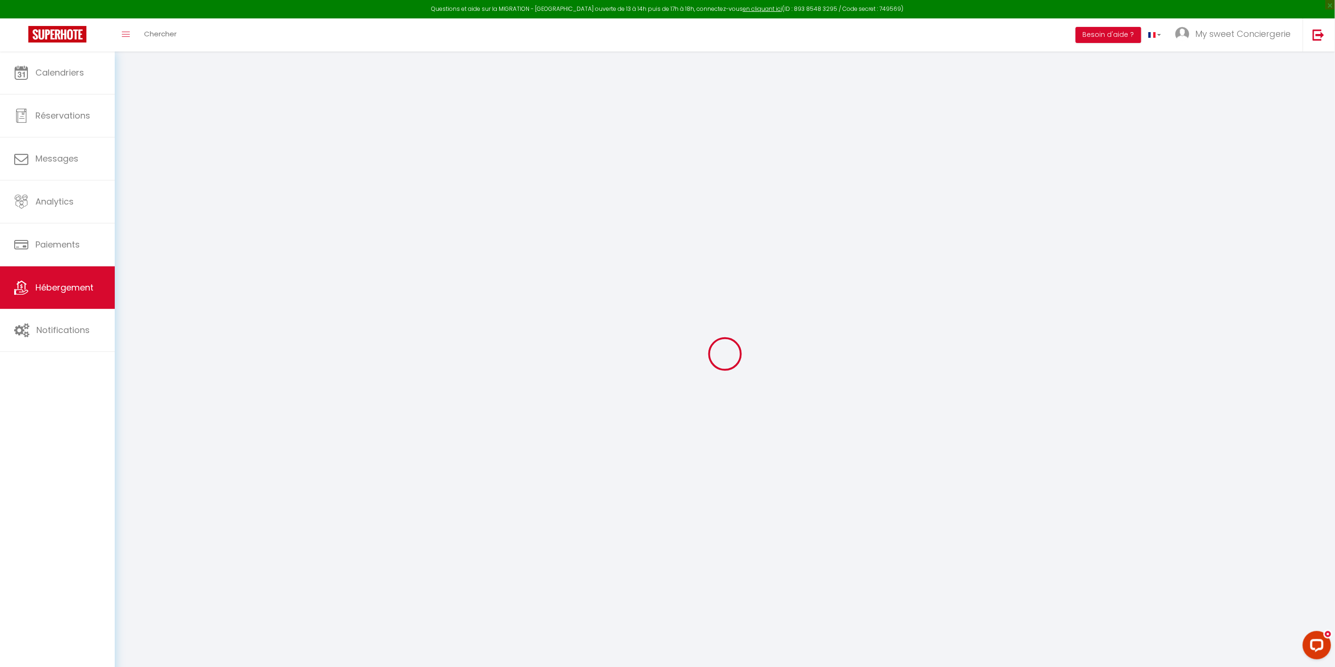
select select "120"
select select
checkbox input "false"
checkbox input "true"
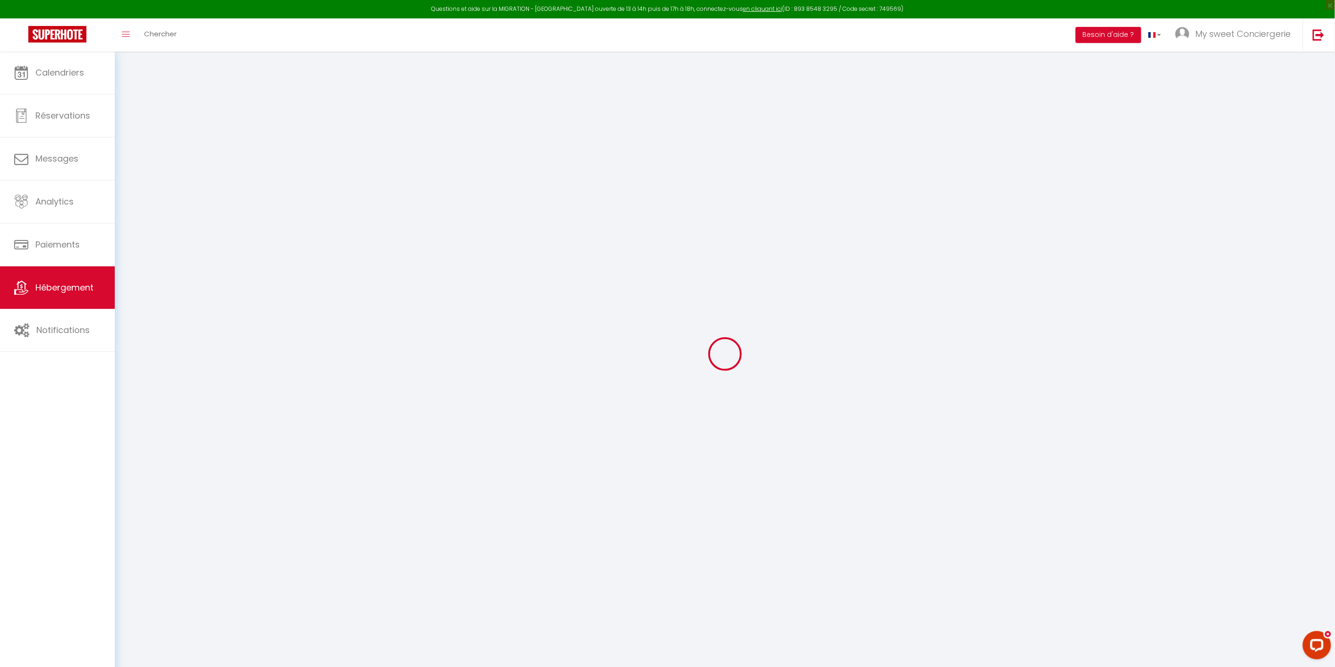
checkbox input "false"
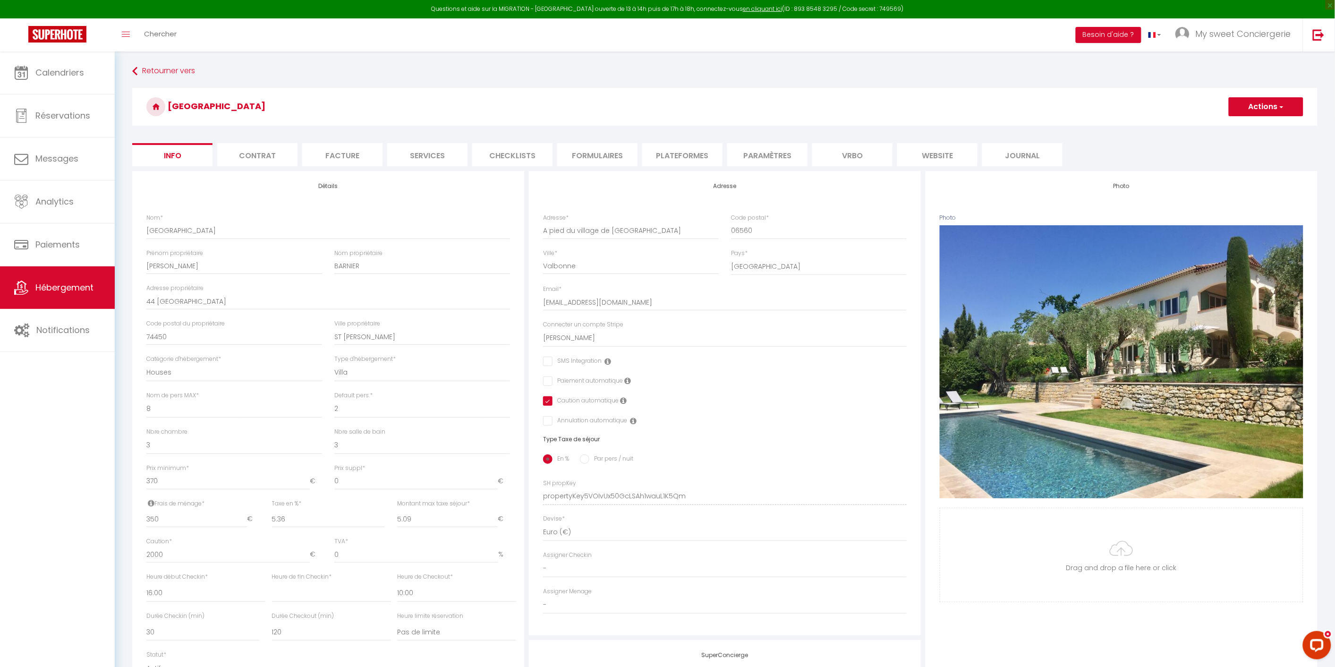
select select
checkbox input "false"
checkbox input "true"
checkbox input "false"
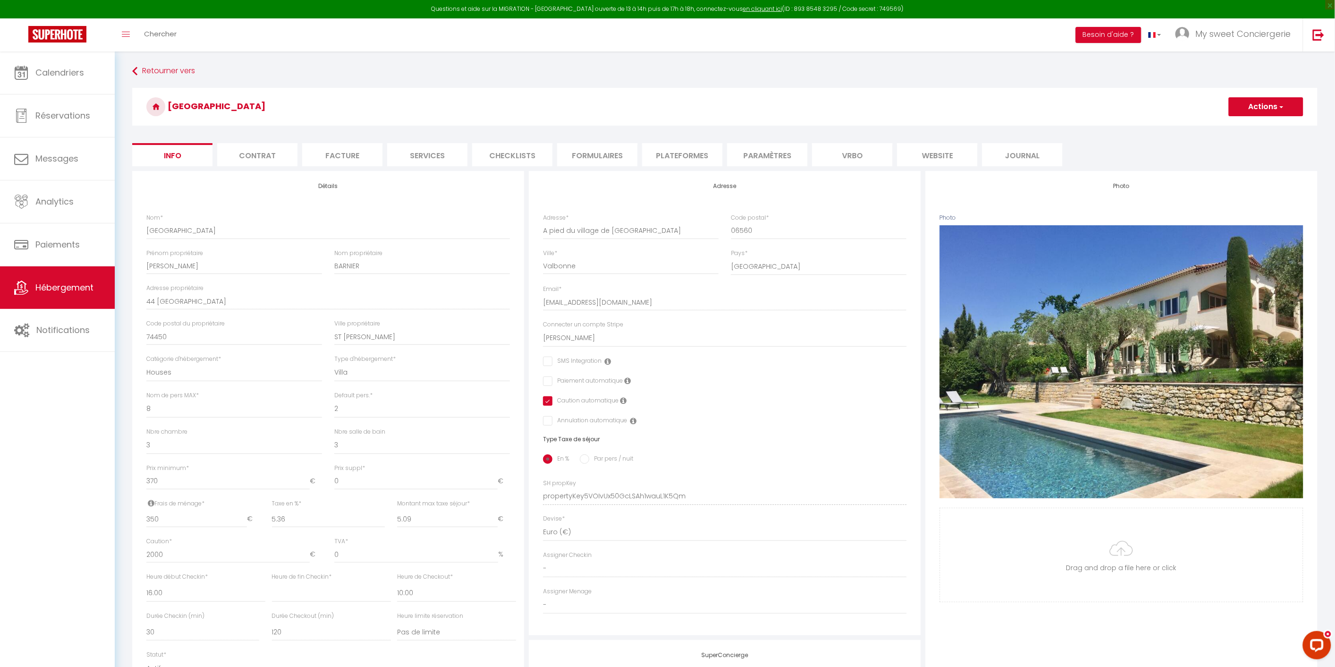
drag, startPoint x: 33, startPoint y: 444, endPoint x: 35, endPoint y: 439, distance: 5.5
click at [33, 444] on div "Calendriers Réservations Messages Analytics Paiements Hébergement Notifications" at bounding box center [57, 369] width 115 height 636
click at [79, 69] on span "Calendriers" at bounding box center [59, 73] width 49 height 12
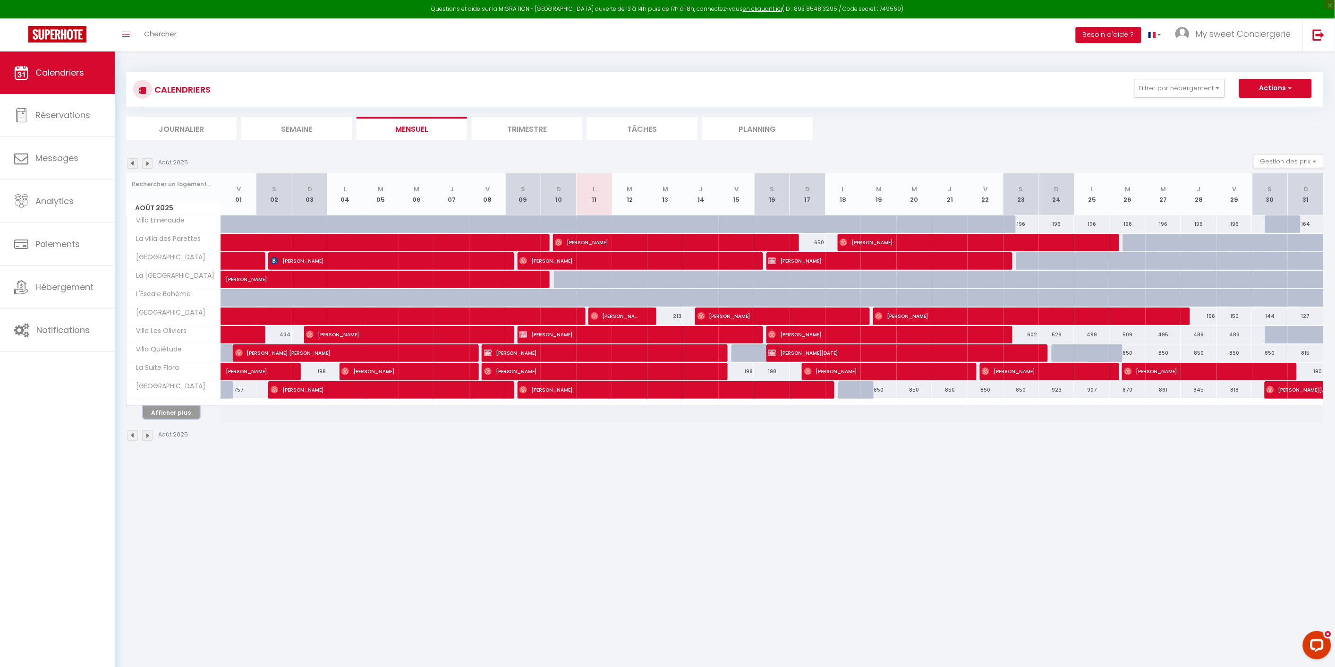
click at [184, 414] on button "Afficher plus" at bounding box center [171, 412] width 57 height 13
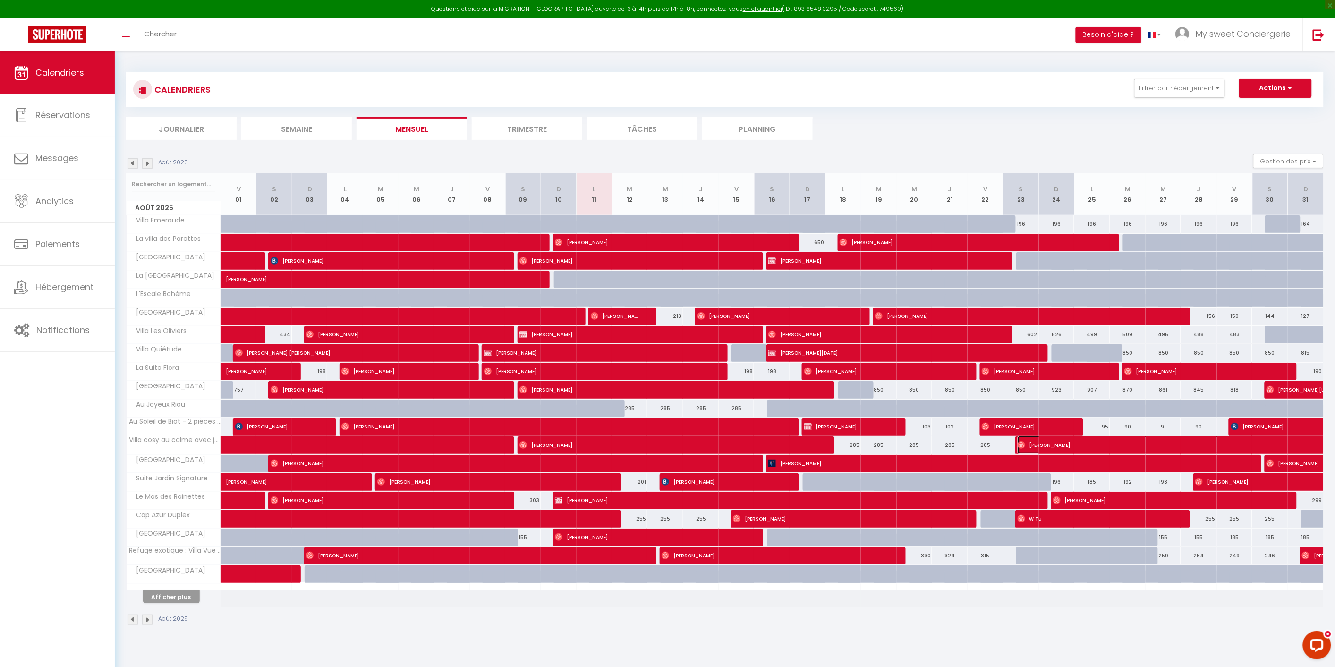
click at [1059, 444] on span "[PERSON_NAME]" at bounding box center [1137, 445] width 239 height 18
select select "OK"
select select "0"
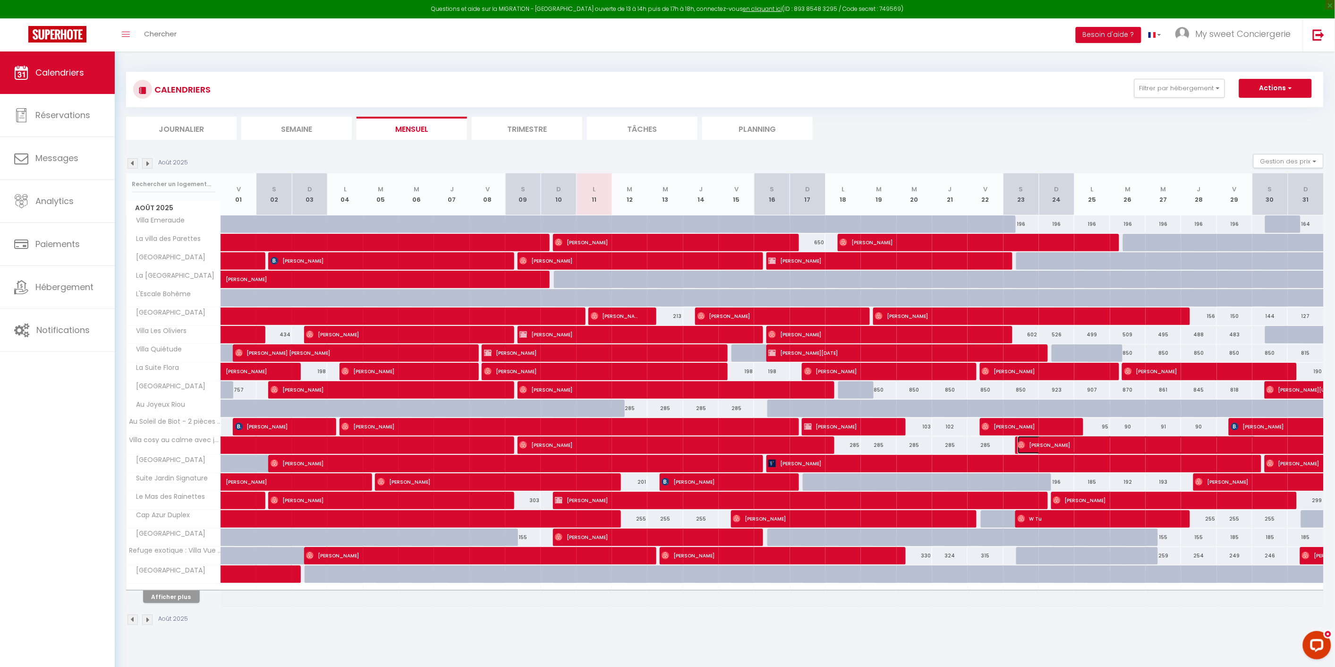
select select "1"
select select
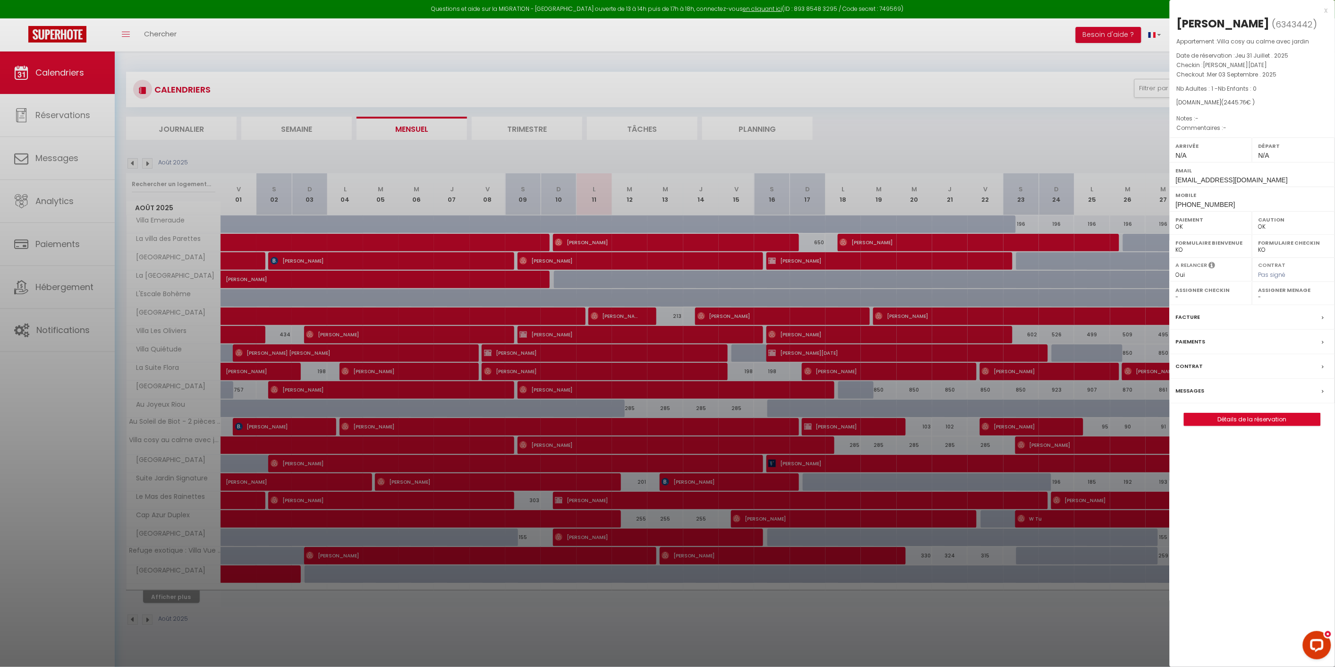
click at [183, 596] on div at bounding box center [667, 333] width 1335 height 667
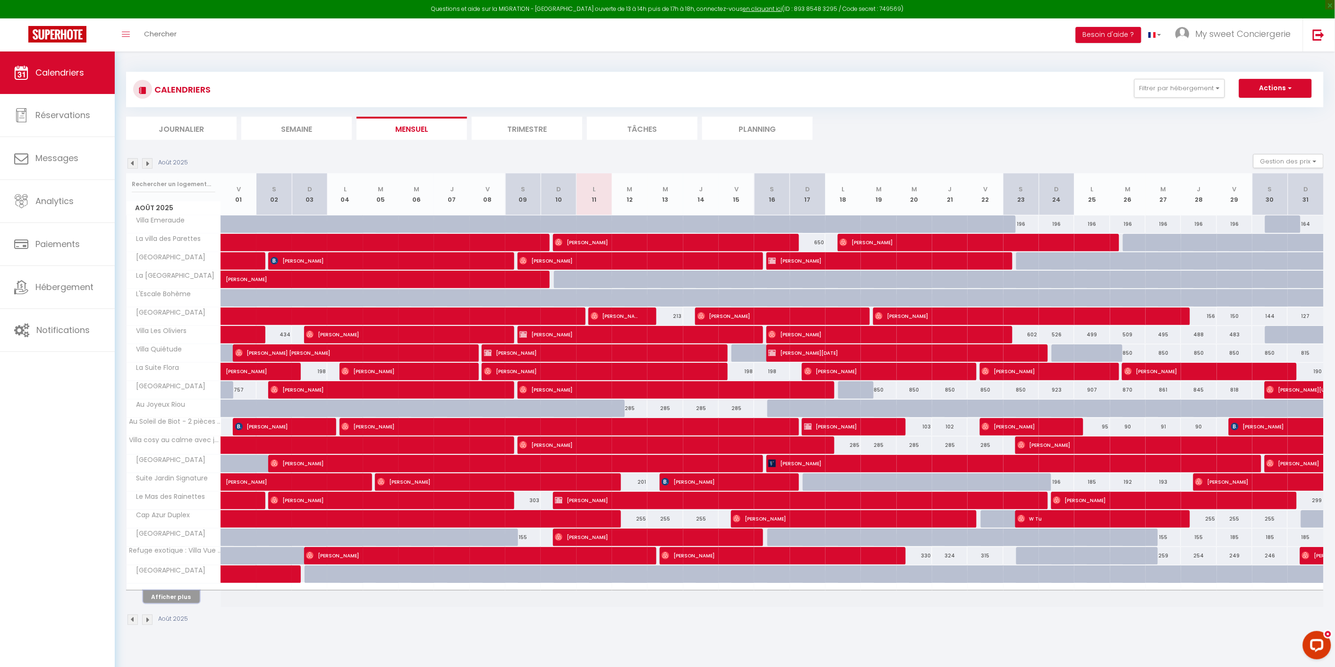
click at [183, 597] on button "Afficher plus" at bounding box center [171, 596] width 57 height 13
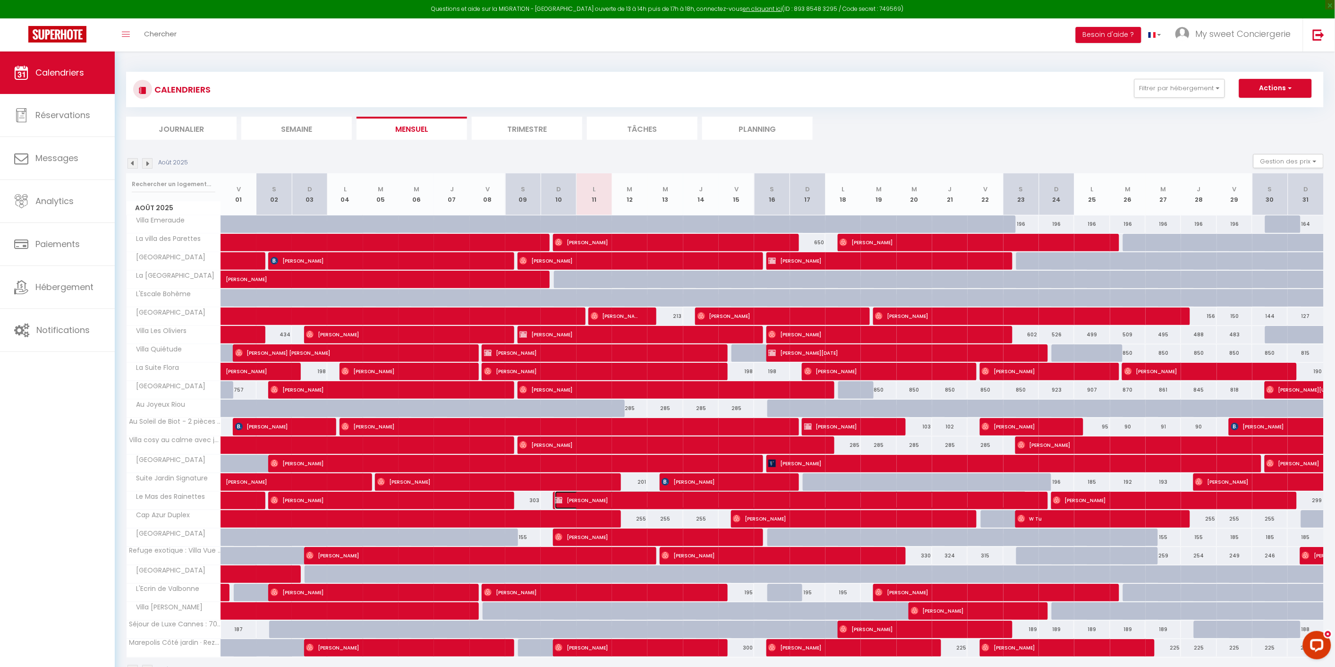
click at [771, 499] on span "[PERSON_NAME]" at bounding box center [791, 500] width 472 height 18
select select "KO"
select select "47166"
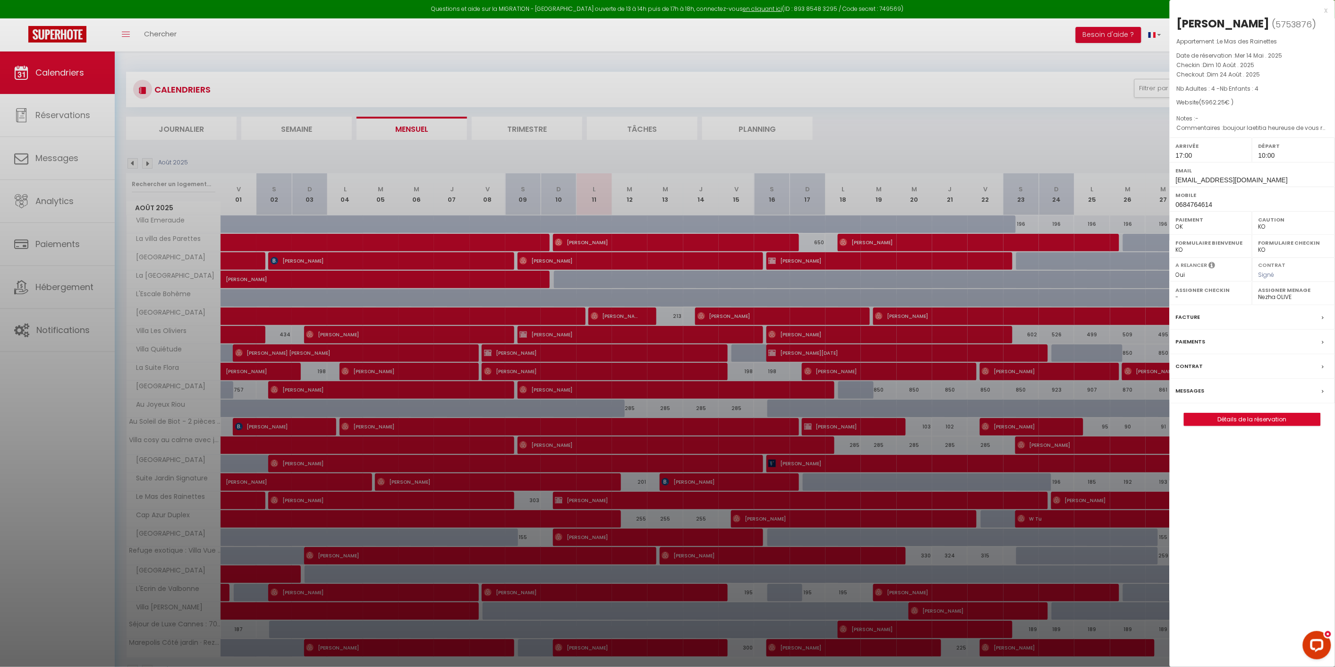
click at [929, 335] on div at bounding box center [667, 333] width 1335 height 667
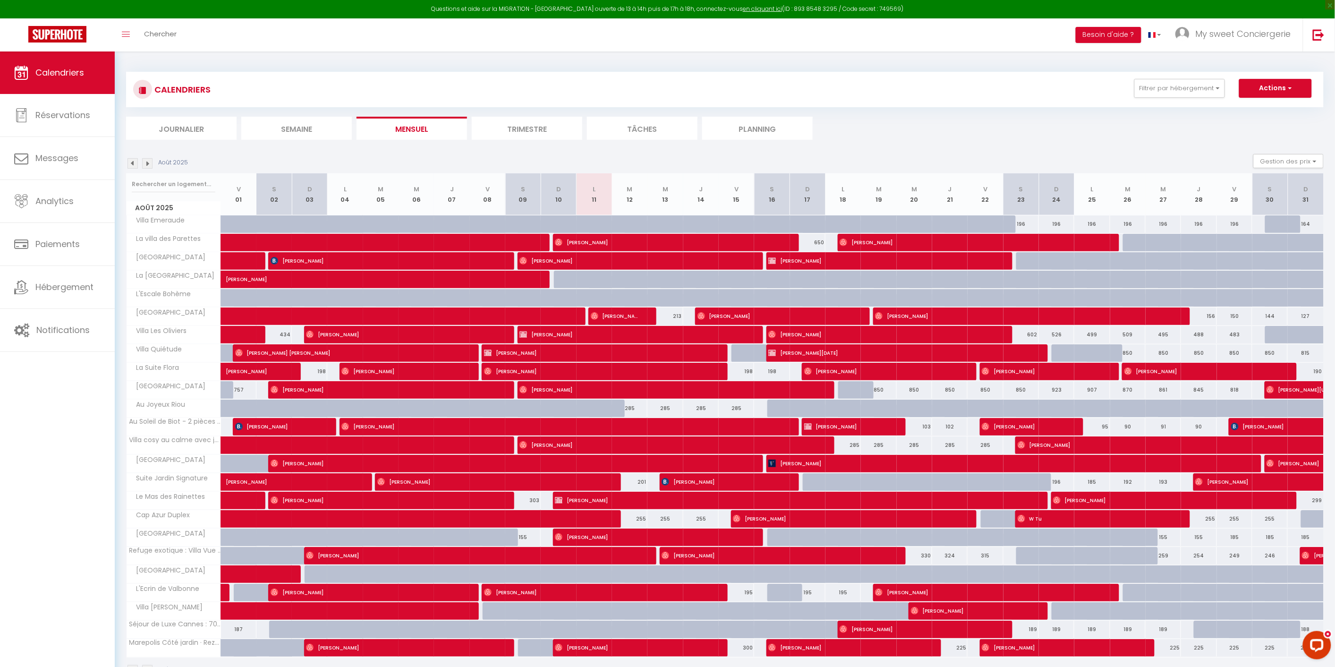
click at [1007, 334] on div "602" at bounding box center [1021, 334] width 35 height 17
type input "602"
type input "Sam 23 Août 2025"
type input "Dim 24 Août 2025"
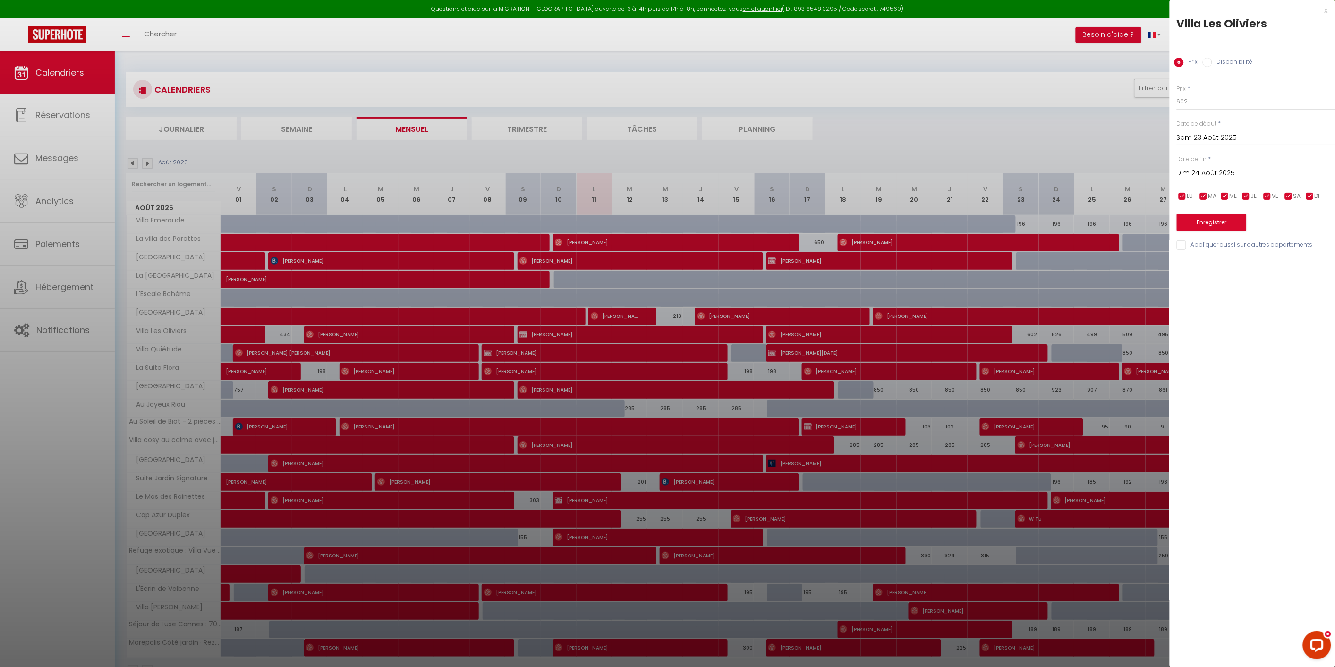
click at [863, 335] on div at bounding box center [667, 333] width 1335 height 667
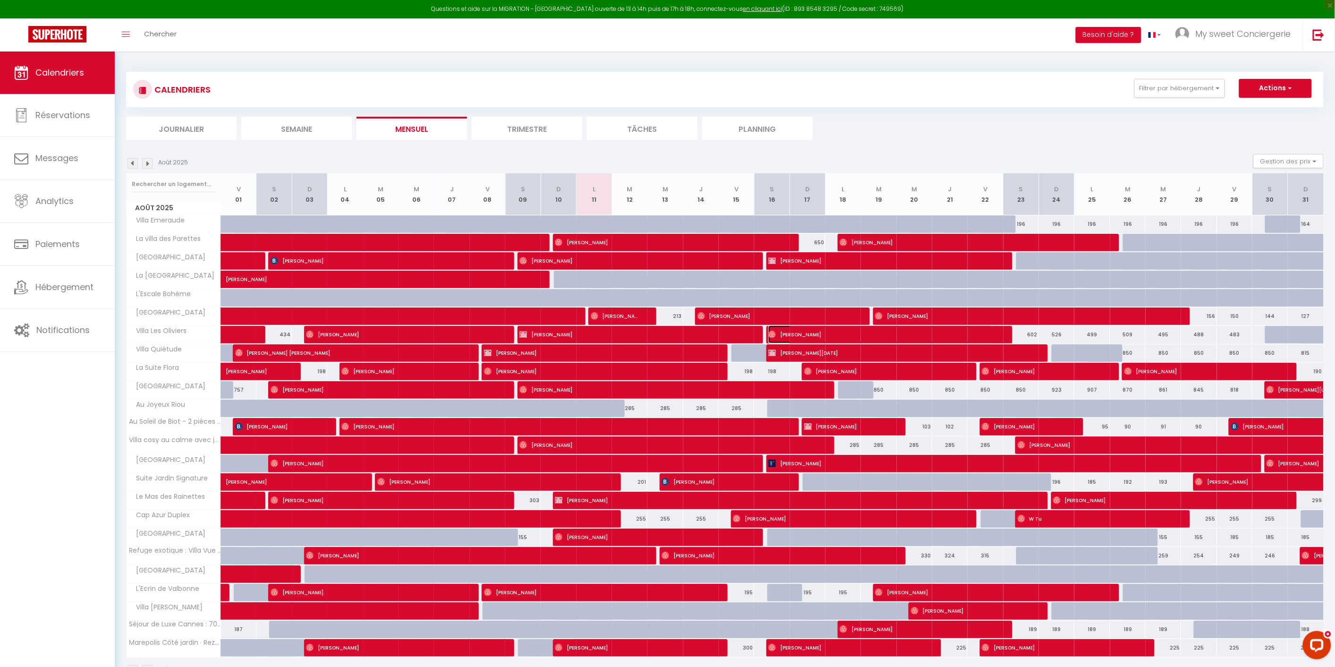
click at [861, 335] on span "[PERSON_NAME]" at bounding box center [880, 334] width 224 height 18
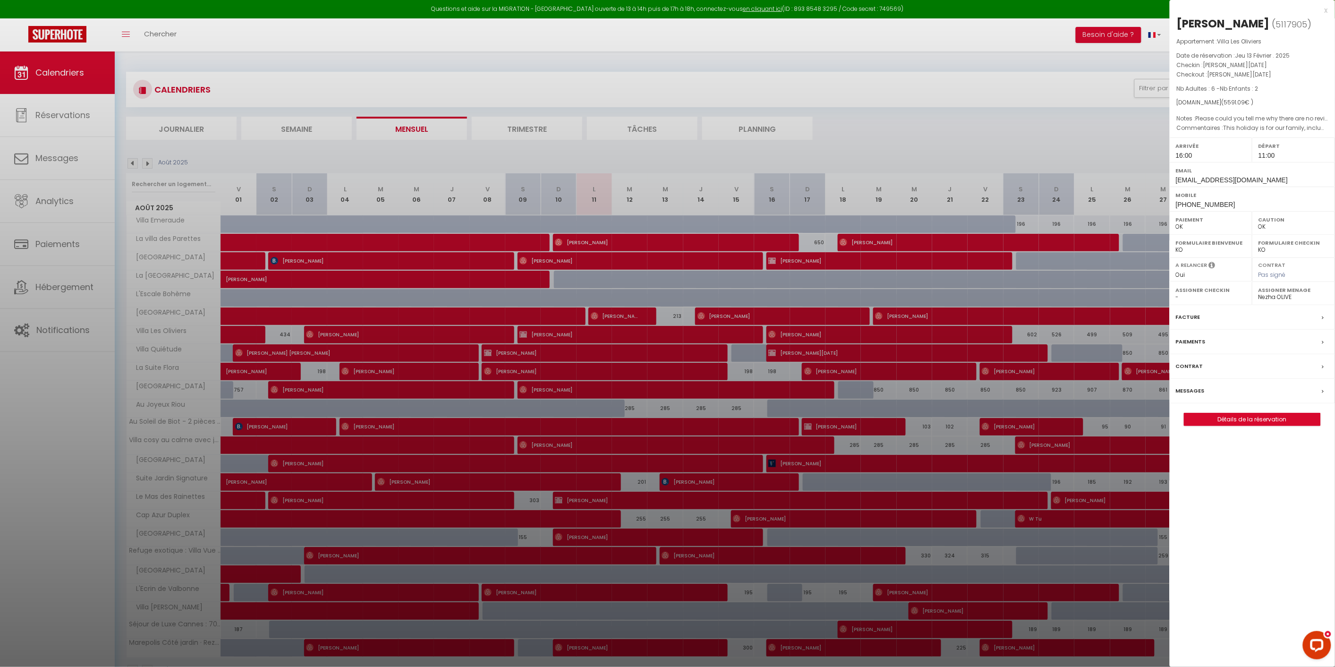
click at [1003, 333] on div at bounding box center [667, 333] width 1335 height 667
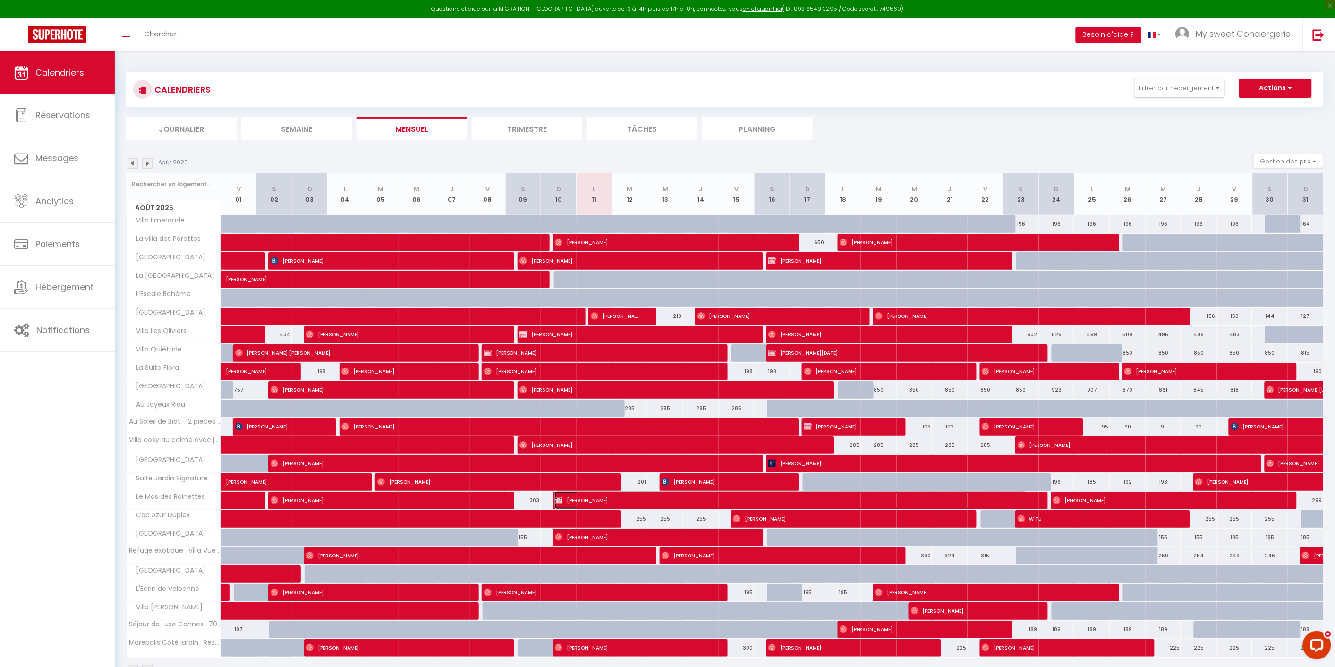
click at [914, 501] on span "[PERSON_NAME]" at bounding box center [791, 500] width 472 height 18
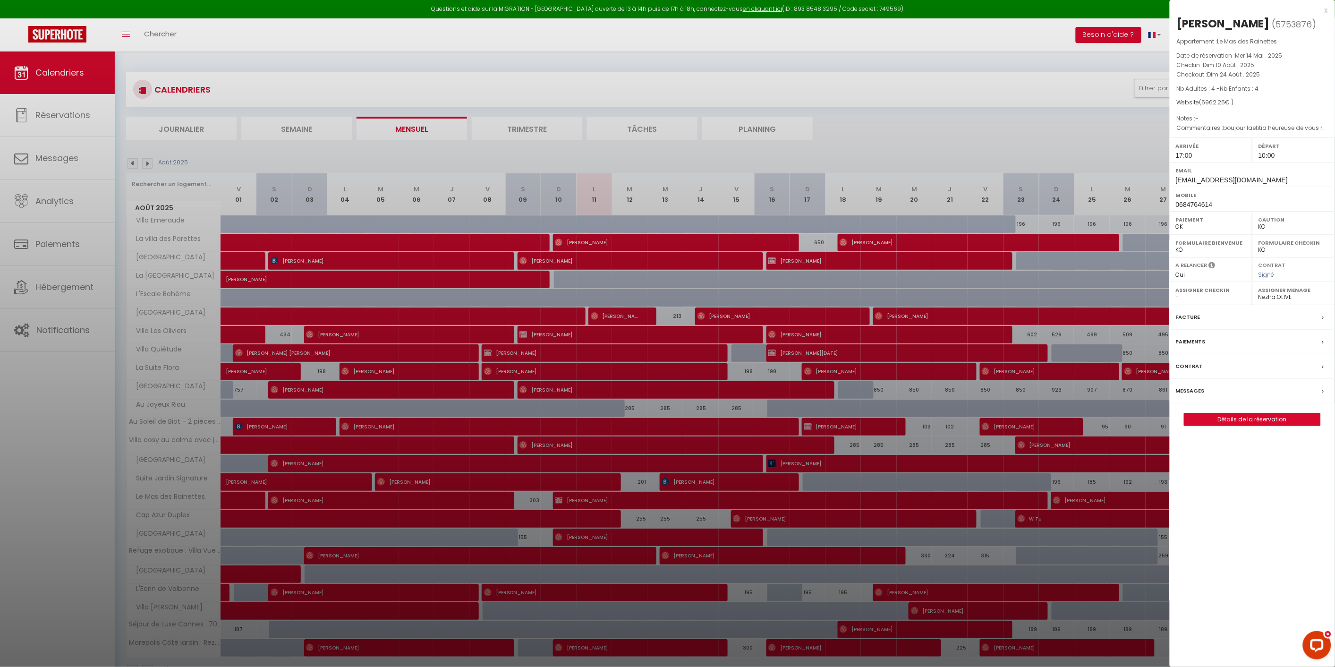
drag, startPoint x: 921, startPoint y: 140, endPoint x: 805, endPoint y: 148, distance: 116.5
click at [920, 140] on div at bounding box center [667, 333] width 1335 height 667
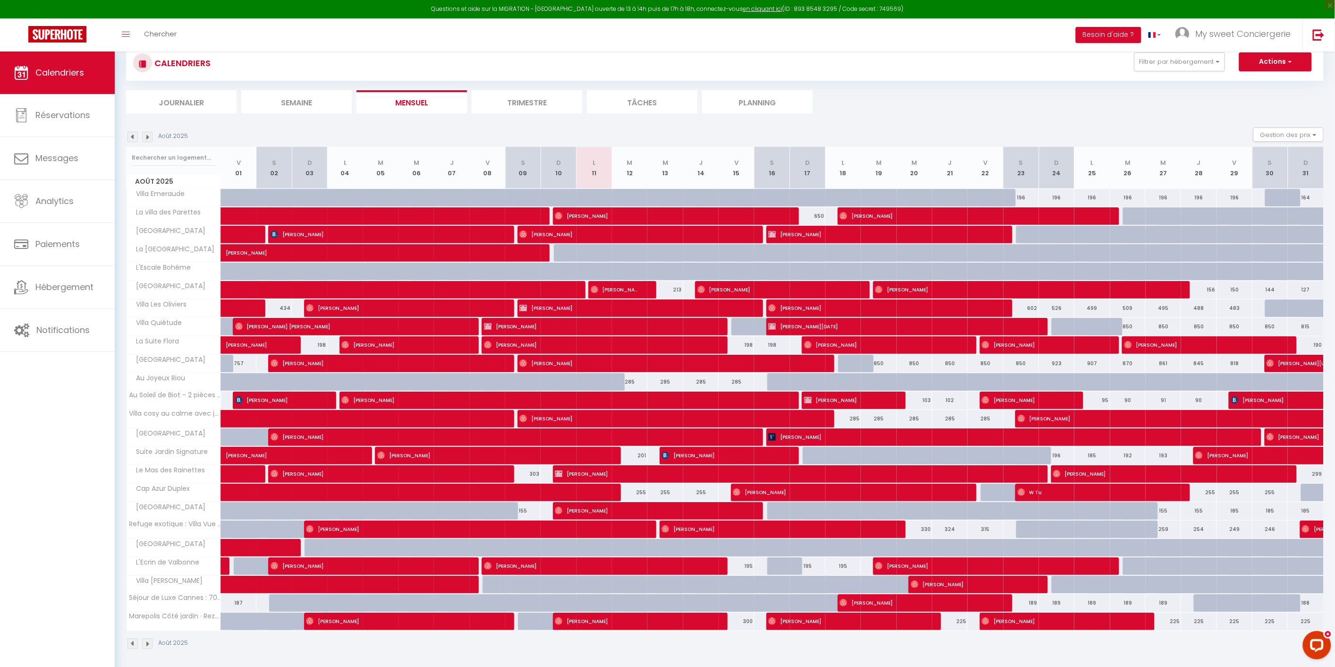
scroll to position [51, 0]
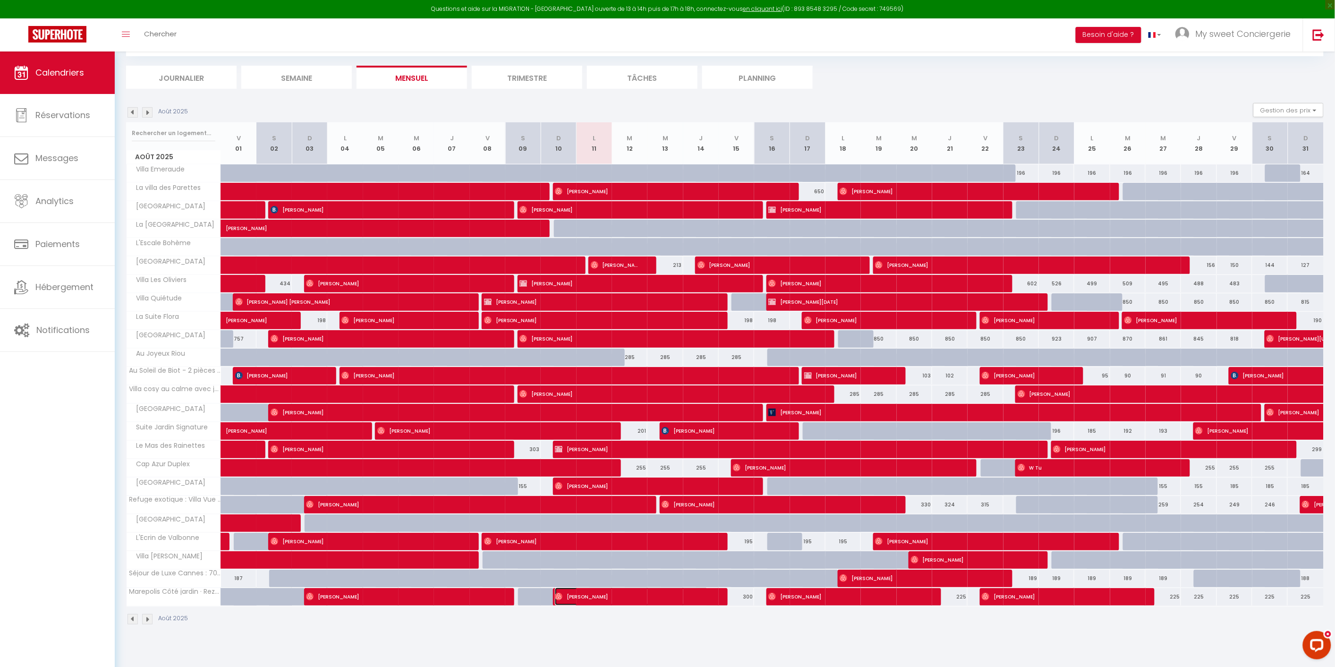
click at [682, 599] on span "[PERSON_NAME]" at bounding box center [631, 597] width 153 height 18
select select "OK"
select select "0"
select select
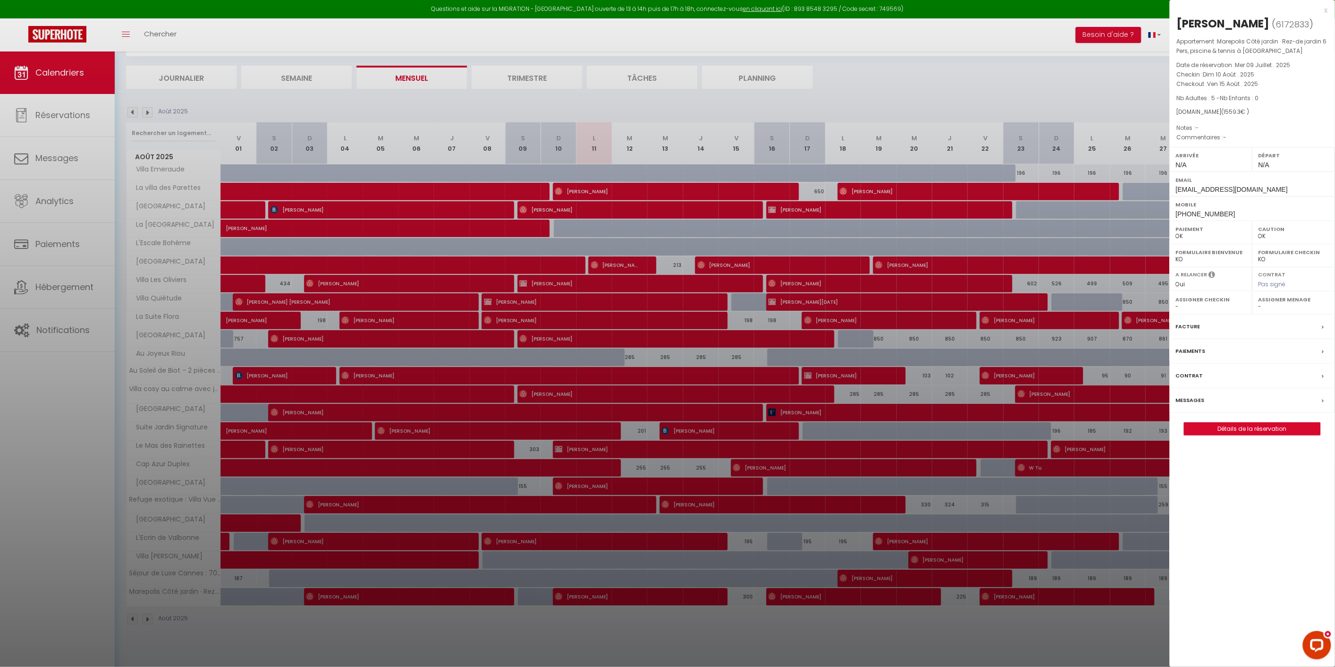
click at [1327, 10] on div "x" at bounding box center [1249, 10] width 158 height 11
